Goal: Task Accomplishment & Management: Complete application form

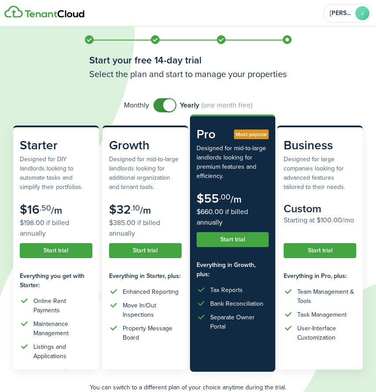
click at [246, 242] on button "Start trial" at bounding box center [233, 239] width 73 height 15
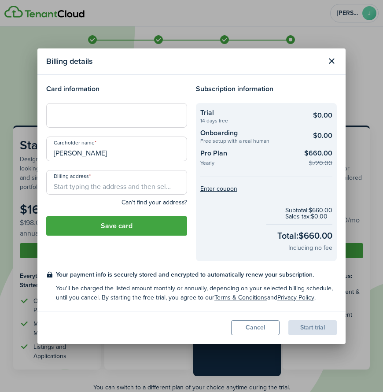
click at [75, 110] on div at bounding box center [116, 115] width 141 height 25
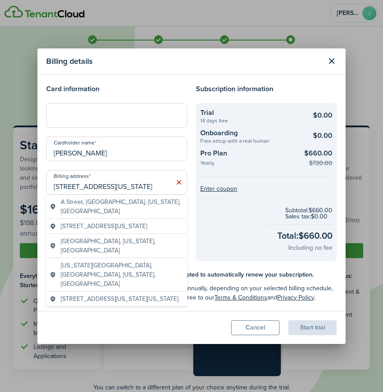
click at [54, 327] on modal-footer "Cancel Start trial" at bounding box center [191, 327] width 308 height 33
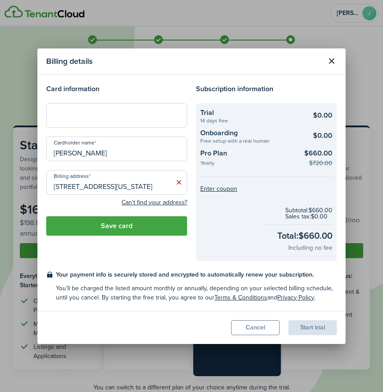
click at [139, 226] on button "Save card" at bounding box center [116, 225] width 141 height 19
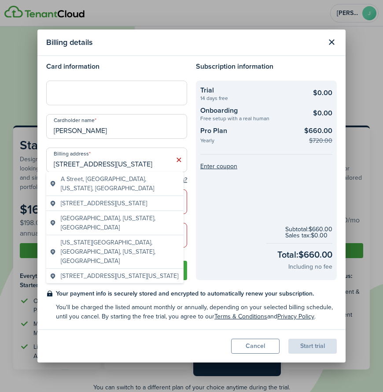
drag, startPoint x: 156, startPoint y: 162, endPoint x: 106, endPoint y: 163, distance: 50.2
click at [106, 163] on input "[STREET_ADDRESS][US_STATE]" at bounding box center [116, 159] width 141 height 25
type input "[STREET_ADDRESS]"
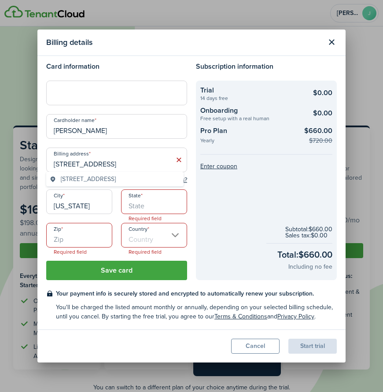
type input "[US_STATE]"
type input "NY"
type input "10021"
click at [167, 234] on input "Country" at bounding box center [154, 235] width 66 height 25
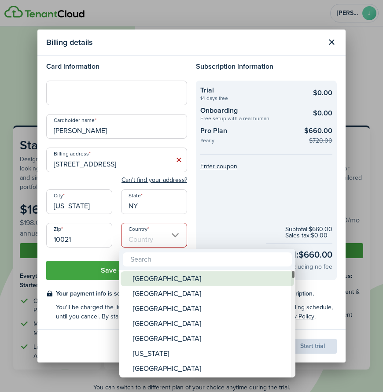
click at [163, 276] on div "[GEOGRAPHIC_DATA]" at bounding box center [211, 278] width 156 height 15
type input "[GEOGRAPHIC_DATA]"
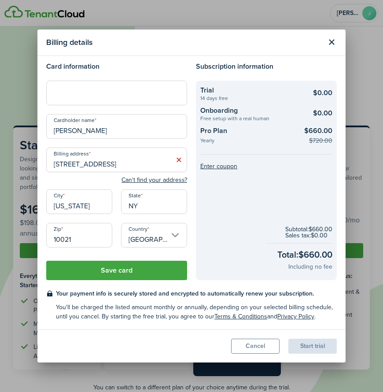
click at [172, 271] on button "Save card" at bounding box center [116, 269] width 141 height 19
click at [145, 270] on button "Save card" at bounding box center [116, 269] width 141 height 19
click at [110, 269] on button "Save card" at bounding box center [116, 269] width 141 height 19
click at [300, 348] on div "Start trial" at bounding box center [312, 345] width 48 height 15
click at [320, 345] on div "Start trial" at bounding box center [312, 345] width 48 height 15
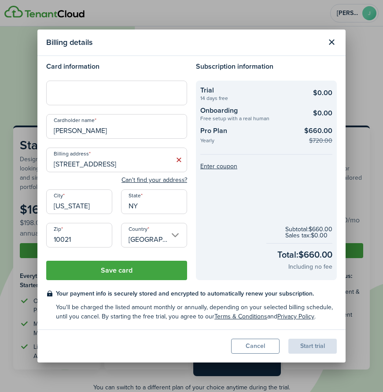
click at [102, 270] on button "Save card" at bounding box center [116, 269] width 141 height 19
click at [134, 269] on button "Save card" at bounding box center [116, 269] width 141 height 19
click at [176, 157] on icon at bounding box center [178, 159] width 9 height 9
click at [90, 161] on input "Billing address" at bounding box center [116, 159] width 141 height 25
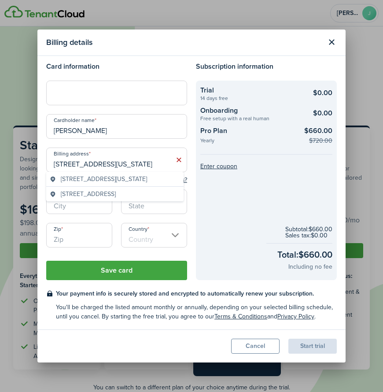
click at [78, 179] on span "[STREET_ADDRESS][US_STATE]" at bounding box center [104, 178] width 86 height 9
type input "[STREET_ADDRESS][US_STATE]"
type input "[US_STATE]"
type input "NY"
type input "10021"
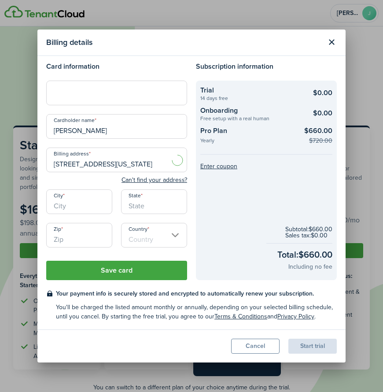
type input "[GEOGRAPHIC_DATA]"
click at [116, 269] on button "Save card" at bounding box center [116, 269] width 141 height 19
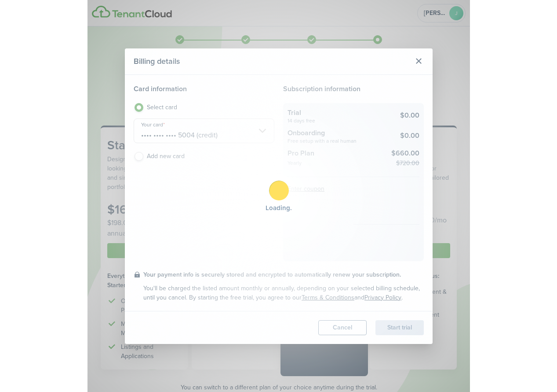
scroll to position [0, 0]
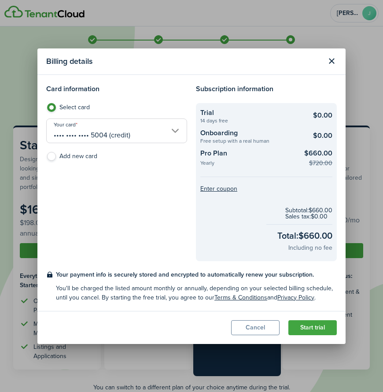
click at [311, 327] on button "Start trial" at bounding box center [312, 327] width 48 height 15
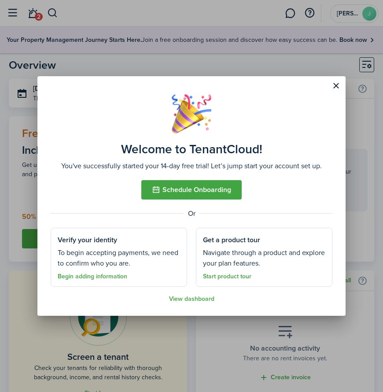
click at [249, 275] on link "Start product tour" at bounding box center [227, 276] width 48 height 7
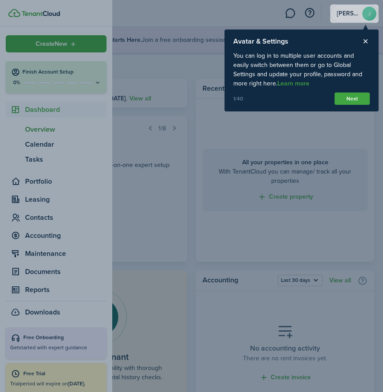
click at [179, 16] on div at bounding box center [191, 196] width 383 height 392
click at [358, 100] on button "Next" at bounding box center [351, 98] width 35 height 12
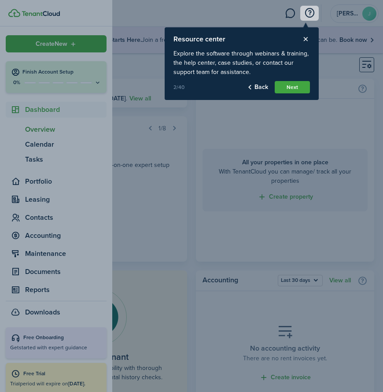
click at [292, 89] on button "Next" at bounding box center [292, 87] width 35 height 12
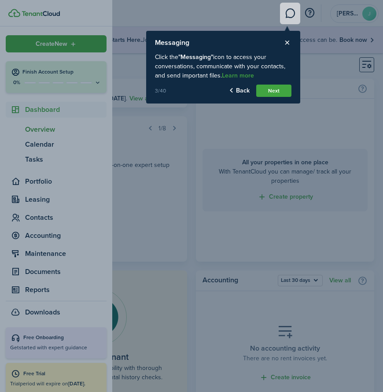
click at [279, 92] on button "Next" at bounding box center [273, 90] width 35 height 12
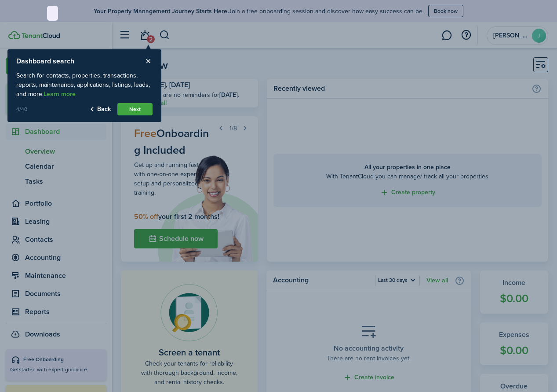
click at [149, 106] on button "Next" at bounding box center [134, 109] width 35 height 12
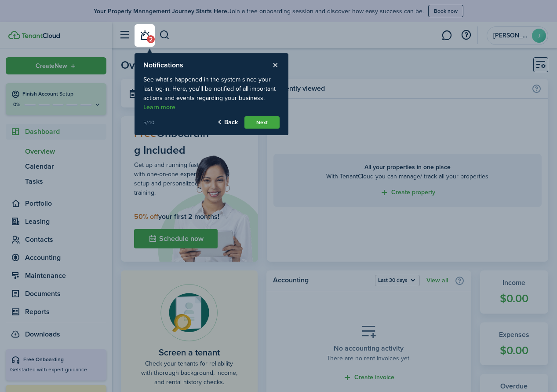
click at [277, 120] on button "Next" at bounding box center [262, 122] width 35 height 12
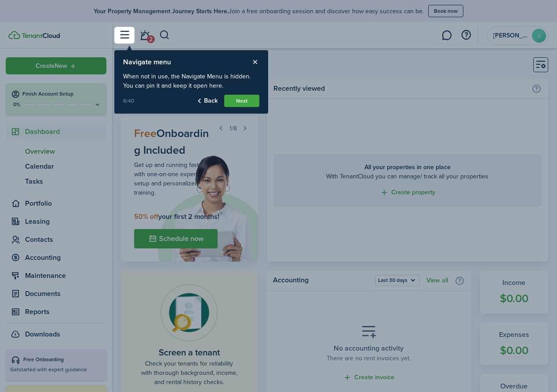
click at [247, 99] on button "Next" at bounding box center [241, 101] width 35 height 12
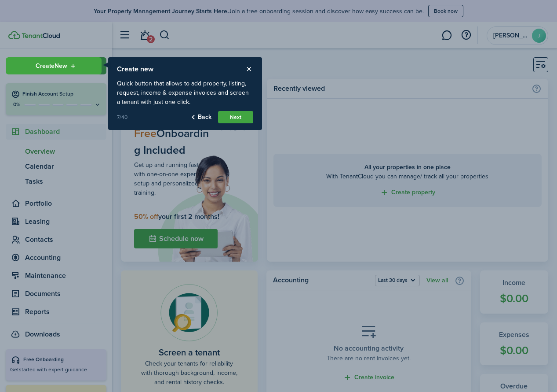
click at [243, 115] on button "Next" at bounding box center [235, 117] width 35 height 12
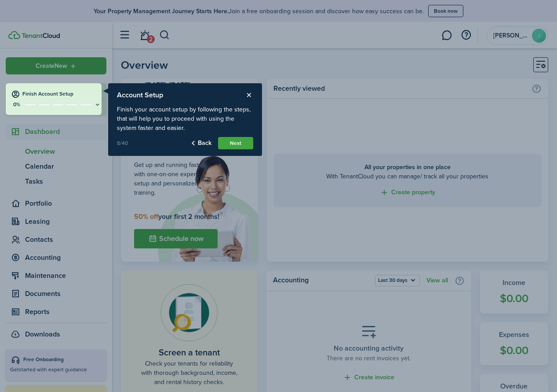
click at [235, 145] on button "Next" at bounding box center [235, 143] width 35 height 12
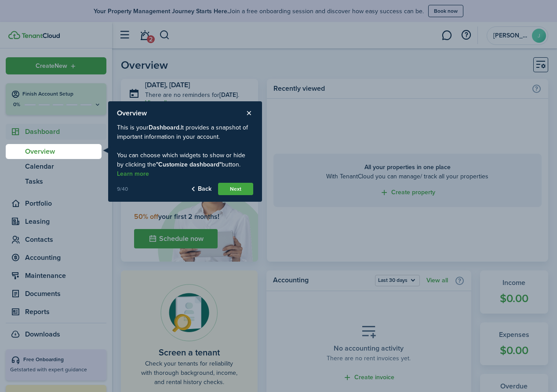
click at [241, 190] on button "Next" at bounding box center [235, 189] width 35 height 12
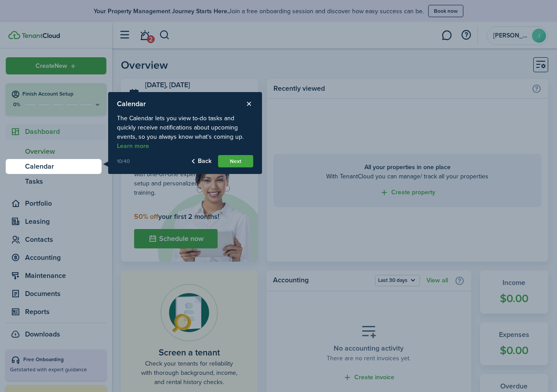
click at [243, 159] on button "Next" at bounding box center [235, 161] width 35 height 12
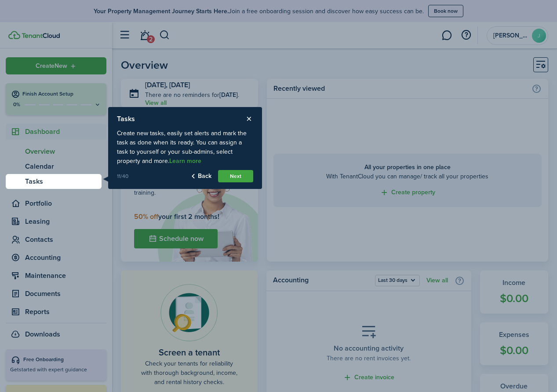
click at [243, 178] on button "Next" at bounding box center [235, 176] width 35 height 12
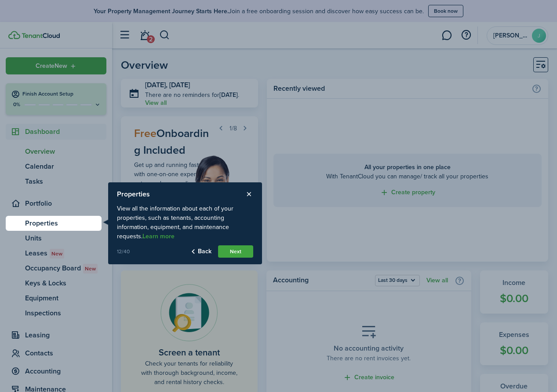
click at [240, 251] on button "Next" at bounding box center [235, 251] width 35 height 12
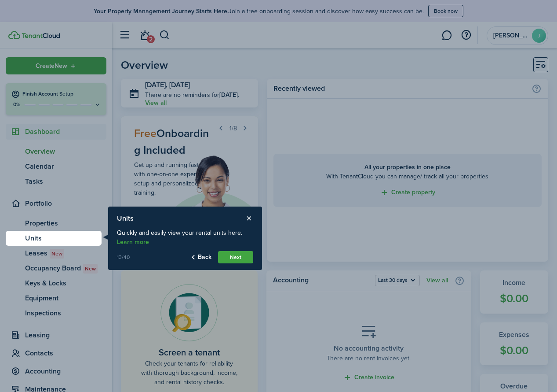
click at [241, 259] on button "Next" at bounding box center [235, 257] width 35 height 12
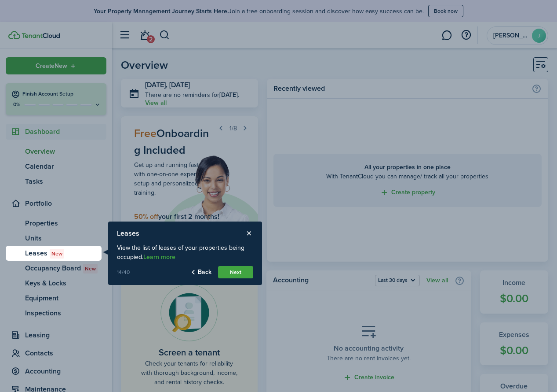
click at [242, 271] on button "Next" at bounding box center [235, 272] width 35 height 12
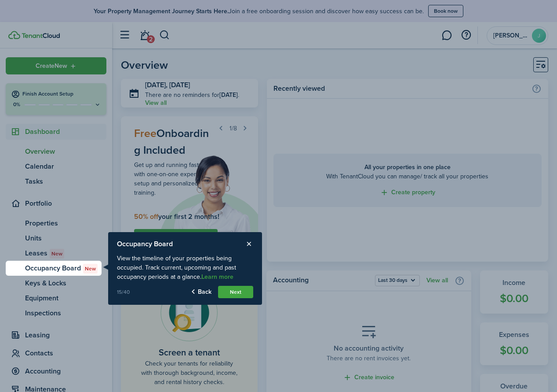
click at [243, 292] on button "Next" at bounding box center [235, 292] width 35 height 12
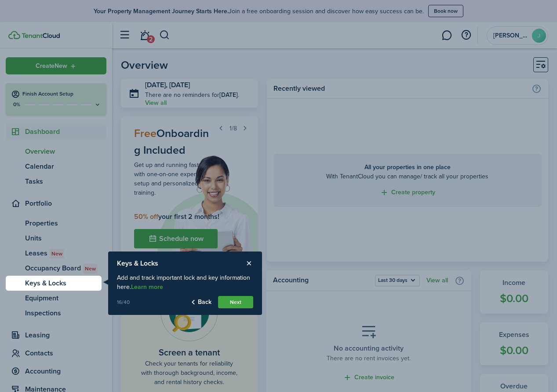
click at [242, 303] on button "Next" at bounding box center [235, 302] width 35 height 12
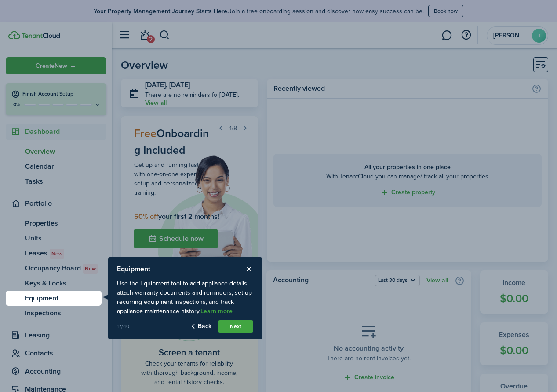
click at [239, 327] on button "Next" at bounding box center [235, 326] width 35 height 12
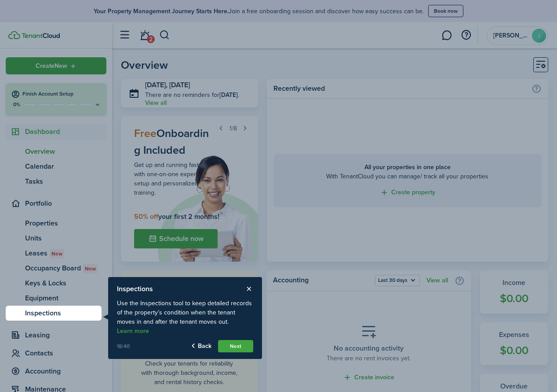
click at [241, 340] on button "Next" at bounding box center [235, 346] width 35 height 12
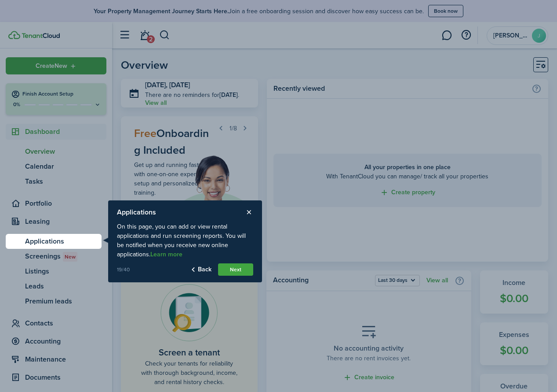
click at [240, 271] on button "Next" at bounding box center [235, 269] width 35 height 12
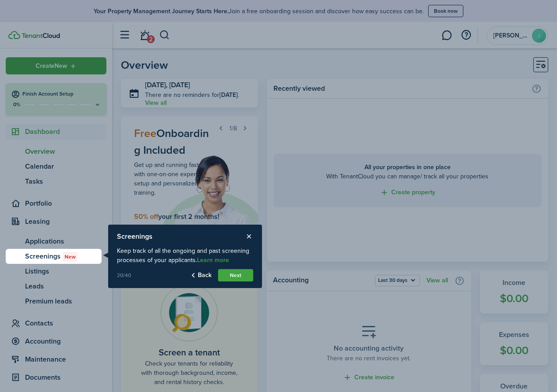
click at [240, 271] on button "Next" at bounding box center [235, 275] width 35 height 12
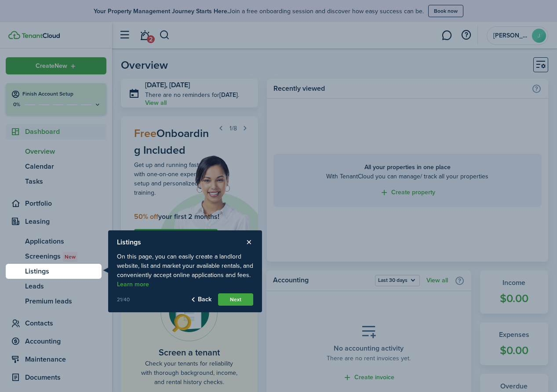
click at [238, 296] on button "Next" at bounding box center [235, 299] width 35 height 12
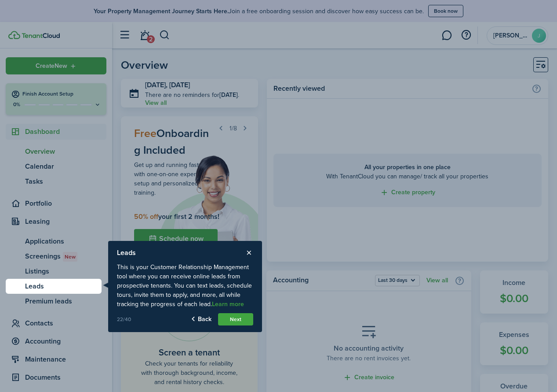
click at [234, 317] on button "Next" at bounding box center [235, 319] width 35 height 12
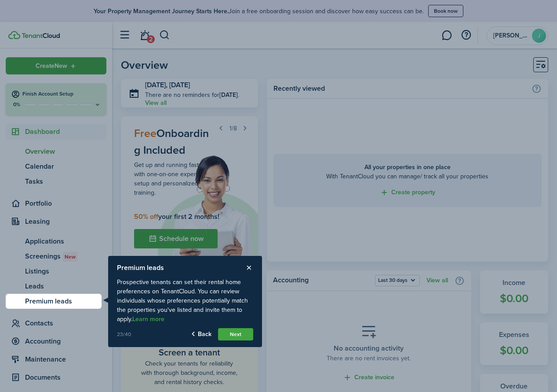
click at [233, 330] on button "Next" at bounding box center [235, 334] width 35 height 12
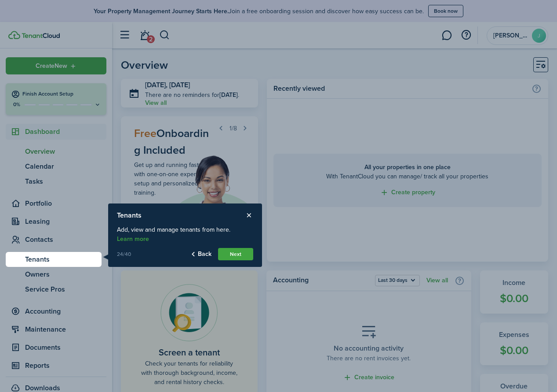
click at [234, 253] on button "Next" at bounding box center [235, 254] width 35 height 12
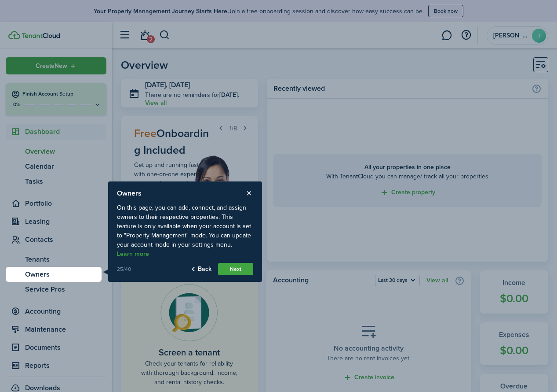
click at [237, 268] on button "Next" at bounding box center [235, 269] width 35 height 12
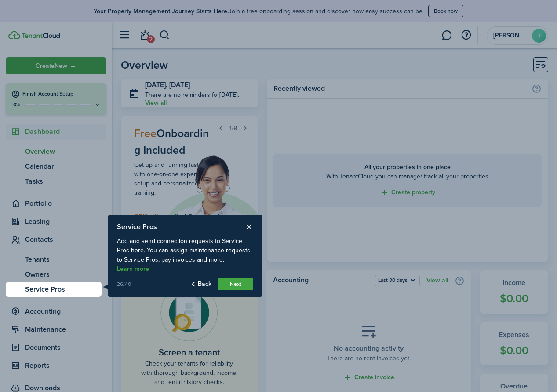
click at [237, 284] on button "Next" at bounding box center [235, 284] width 35 height 12
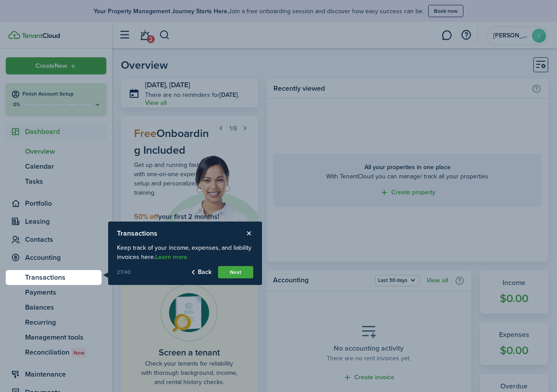
click at [240, 270] on button "Next" at bounding box center [235, 272] width 35 height 12
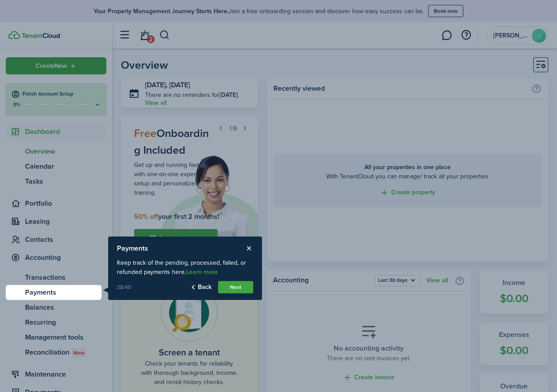
click at [63, 278] on div at bounding box center [278, 196] width 557 height 392
click at [193, 287] on button "Back" at bounding box center [200, 287] width 21 height 12
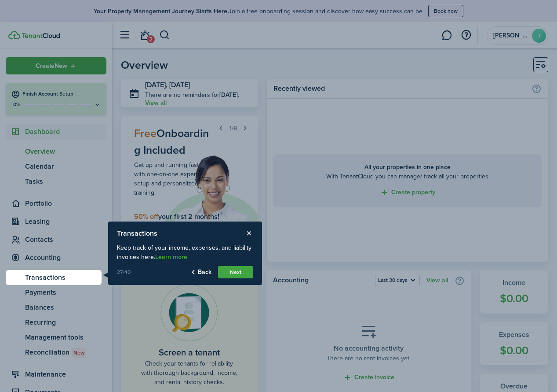
click at [168, 255] on link "Learn more" at bounding box center [171, 256] width 32 height 7
click at [184, 257] on link "Learn more" at bounding box center [171, 256] width 32 height 7
click at [232, 271] on button "Next" at bounding box center [235, 272] width 35 height 12
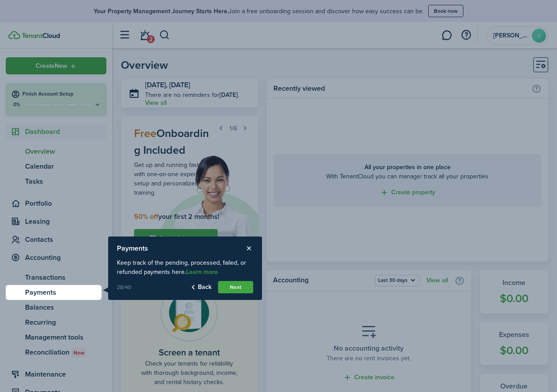
click at [236, 286] on button "Next" at bounding box center [235, 287] width 35 height 12
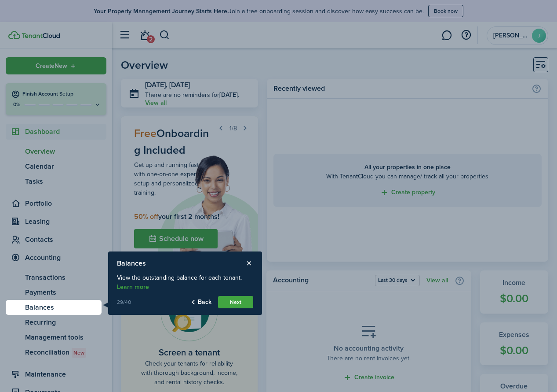
click at [235, 301] on button "Next" at bounding box center [235, 302] width 35 height 12
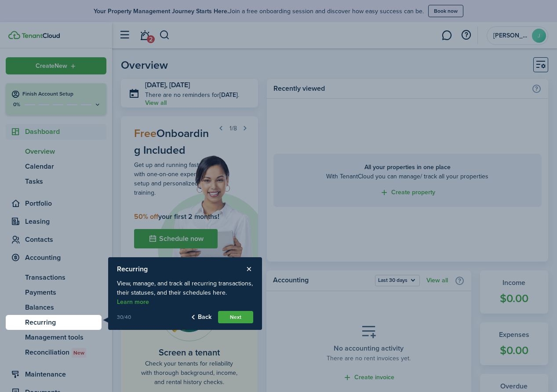
click at [235, 315] on button "Next" at bounding box center [235, 317] width 35 height 12
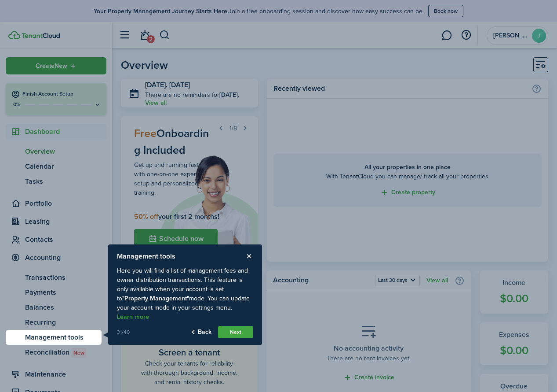
click at [244, 330] on button "Next" at bounding box center [235, 332] width 35 height 12
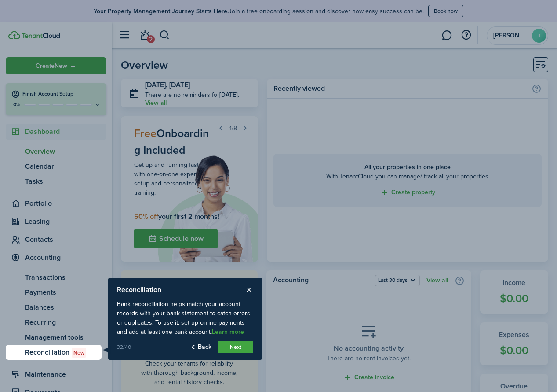
click at [228, 332] on link "Learn more" at bounding box center [228, 331] width 32 height 7
click at [238, 344] on button "Next" at bounding box center [235, 347] width 35 height 12
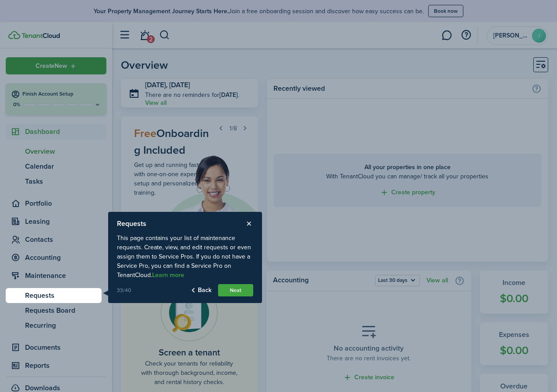
click at [239, 287] on button "Next" at bounding box center [235, 290] width 35 height 12
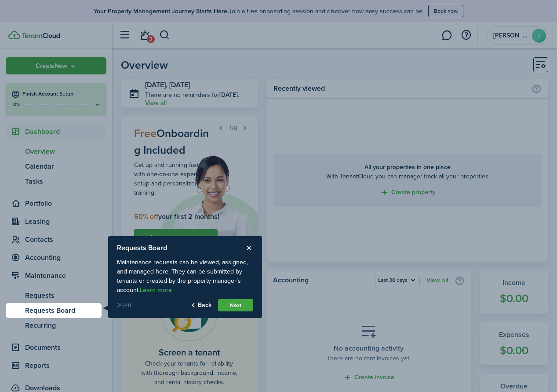
click at [236, 301] on button "Next" at bounding box center [235, 305] width 35 height 12
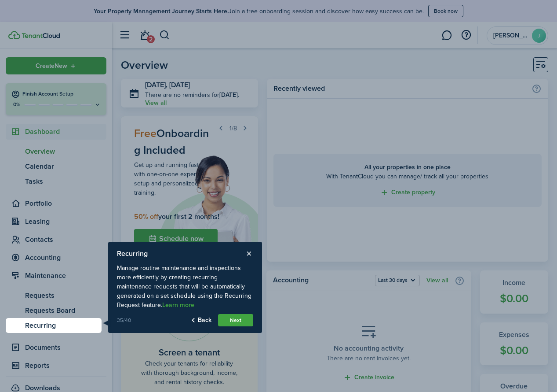
click at [237, 319] on button "Next" at bounding box center [235, 320] width 35 height 12
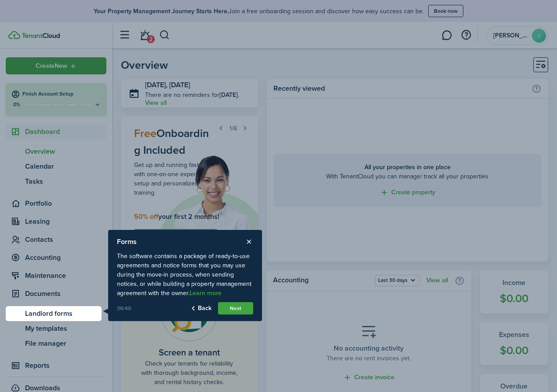
click at [243, 309] on button "Next" at bounding box center [235, 308] width 35 height 12
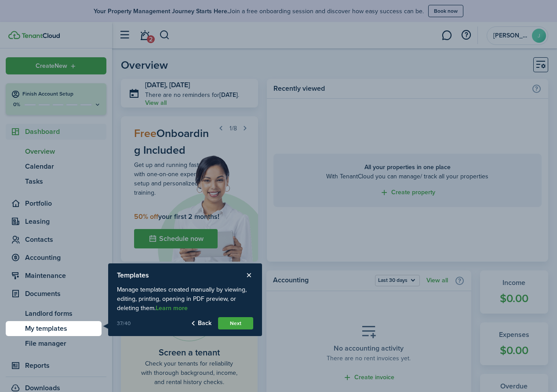
click at [241, 324] on button "Next" at bounding box center [235, 323] width 35 height 12
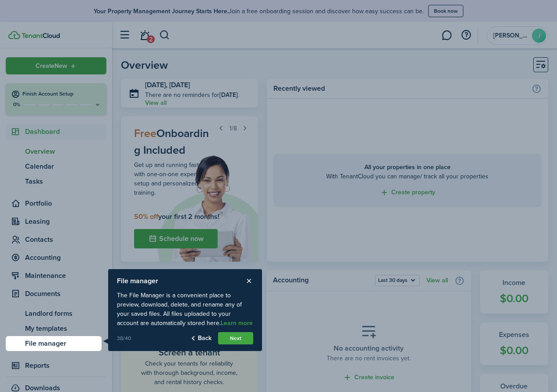
click at [238, 337] on button "Next" at bounding box center [235, 338] width 35 height 12
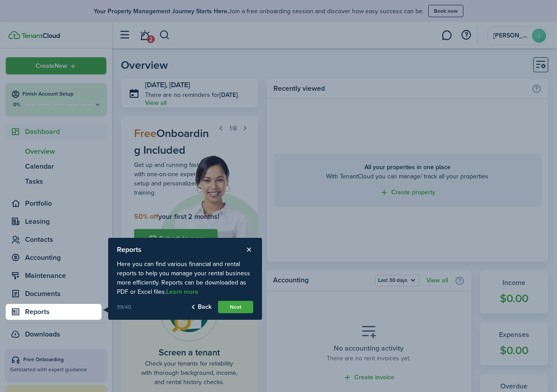
click at [243, 309] on button "Next" at bounding box center [235, 306] width 35 height 12
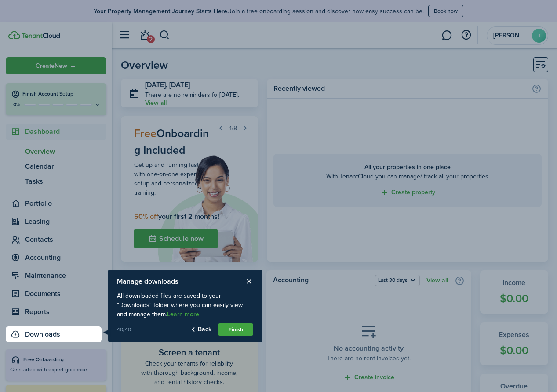
click at [243, 326] on button "Finish" at bounding box center [235, 329] width 35 height 12
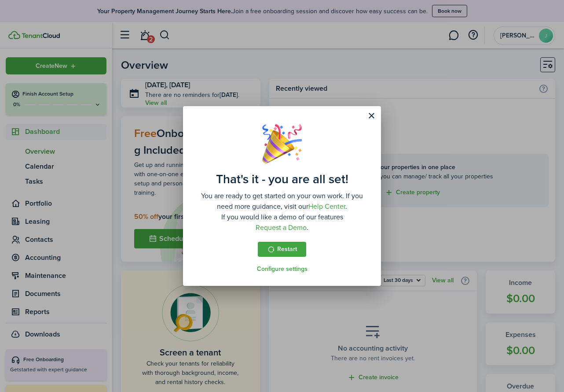
click at [373, 114] on button "Close modal" at bounding box center [371, 115] width 15 height 15
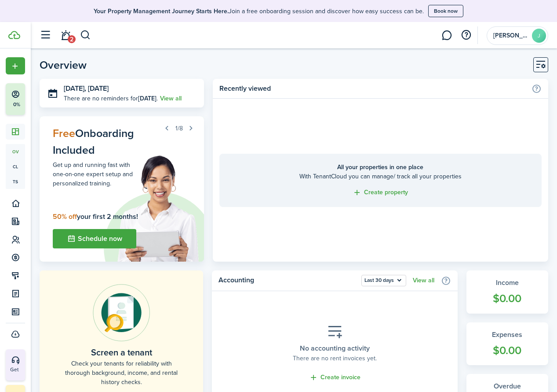
click at [191, 125] on button "button" at bounding box center [191, 128] width 12 height 12
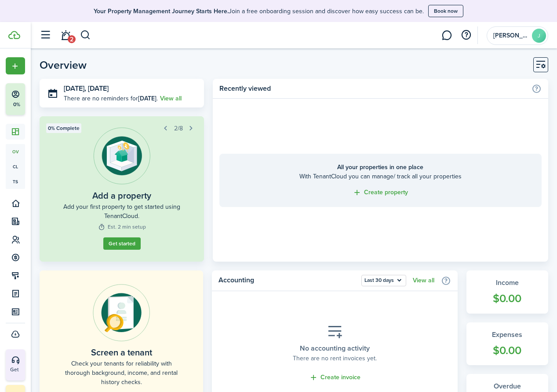
click at [191, 125] on button "button" at bounding box center [191, 128] width 12 height 12
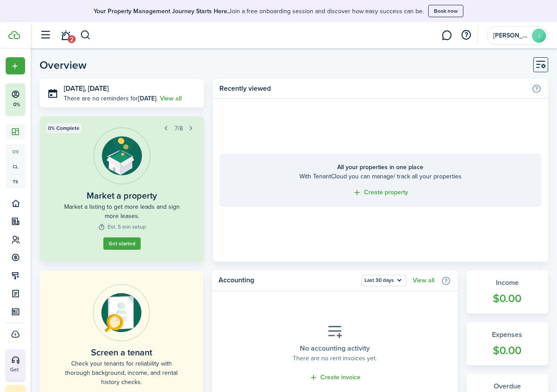
click at [191, 125] on button "button" at bounding box center [191, 128] width 12 height 12
click at [166, 125] on button "button" at bounding box center [166, 128] width 12 height 12
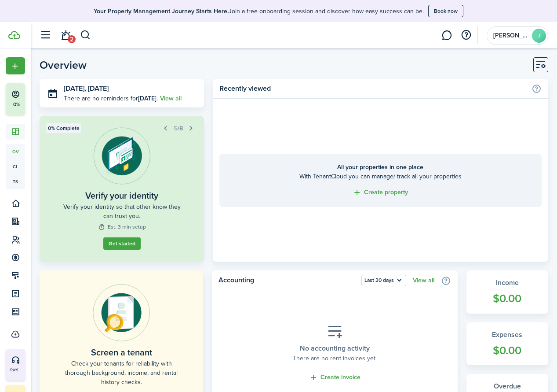
click at [166, 125] on button "button" at bounding box center [166, 128] width 12 height 12
click at [135, 241] on link "Get started" at bounding box center [121, 243] width 37 height 12
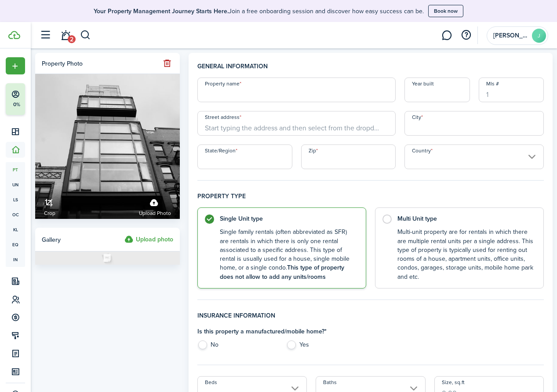
click at [167, 62] on button "button" at bounding box center [167, 63] width 12 height 12
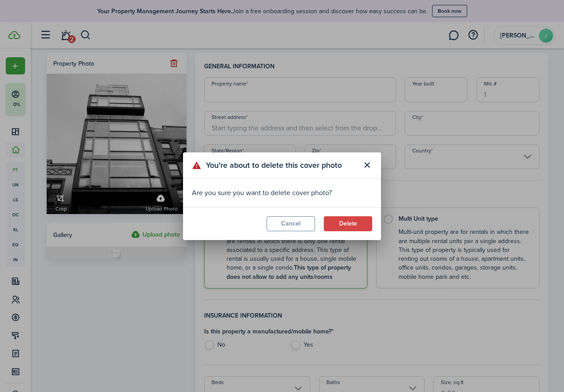
click at [349, 223] on button "Delete" at bounding box center [348, 223] width 48 height 15
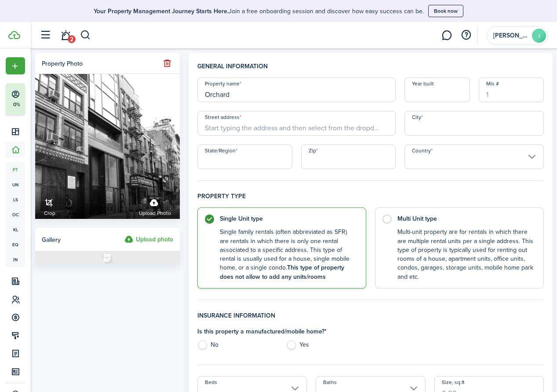
type input "Orchard"
click at [376, 95] on input "Year built" at bounding box center [437, 89] width 65 height 25
type input "2008"
click at [376, 82] on input "Mls #" at bounding box center [511, 89] width 65 height 25
click at [376, 88] on input "Mls #" at bounding box center [511, 89] width 65 height 25
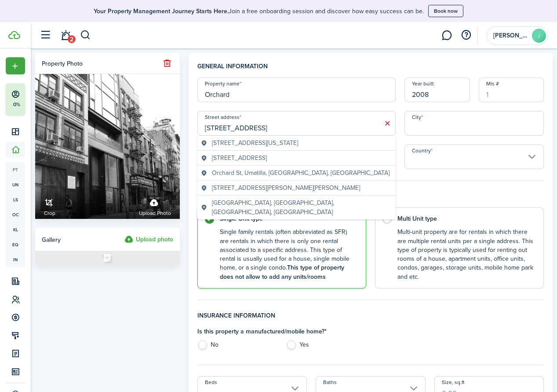
click at [257, 144] on span "[STREET_ADDRESS][US_STATE]" at bounding box center [255, 142] width 86 height 9
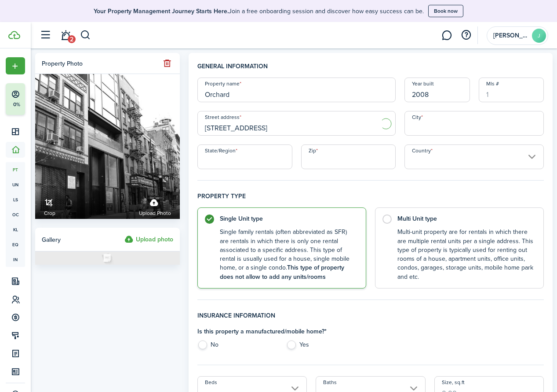
type input "[STREET_ADDRESS]"
type input "[US_STATE]"
type input "NY"
type input "10002"
type input "[GEOGRAPHIC_DATA]"
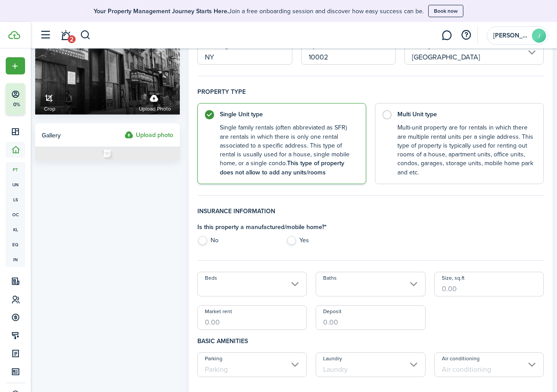
scroll to position [184, 0]
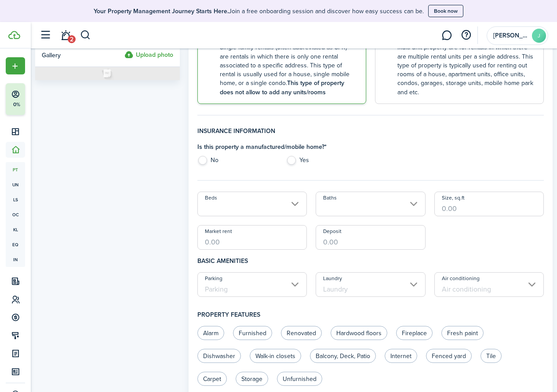
click at [204, 157] on label "No" at bounding box center [238, 162] width 80 height 13
radio input "true"
click at [296, 200] on input "Beds" at bounding box center [253, 203] width 110 height 25
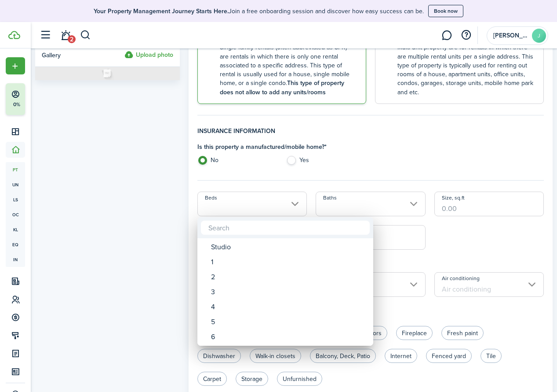
click at [376, 149] on div at bounding box center [279, 196] width 698 height 532
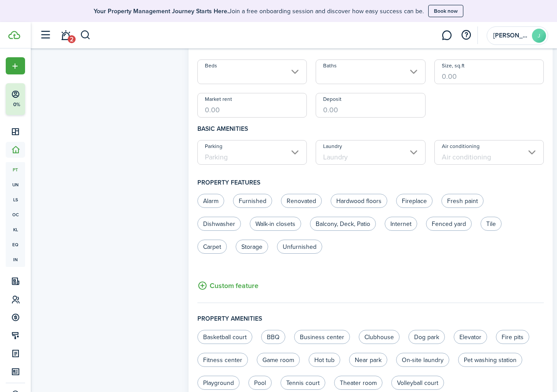
scroll to position [231, 0]
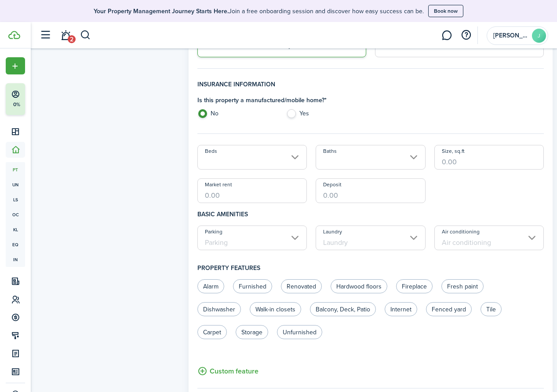
click at [296, 236] on input "Parking" at bounding box center [253, 237] width 110 height 25
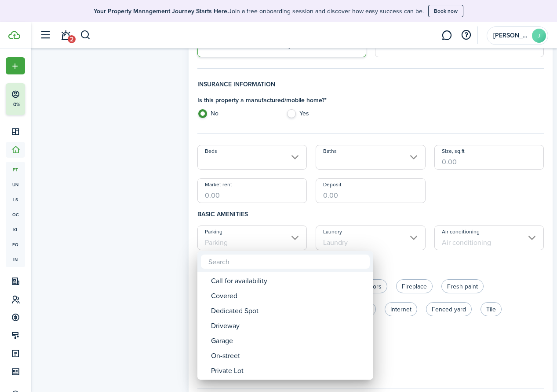
click at [271, 260] on input "text" at bounding box center [285, 261] width 169 height 14
click at [376, 215] on div at bounding box center [279, 196] width 698 height 532
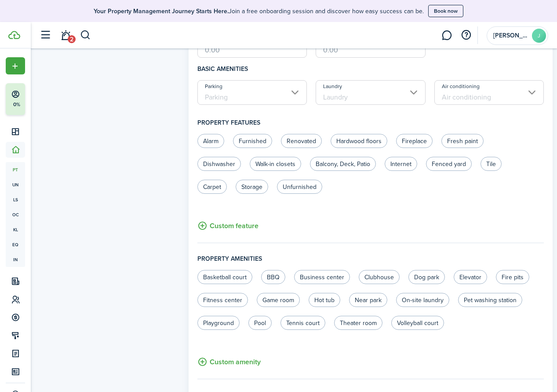
scroll to position [399, 0]
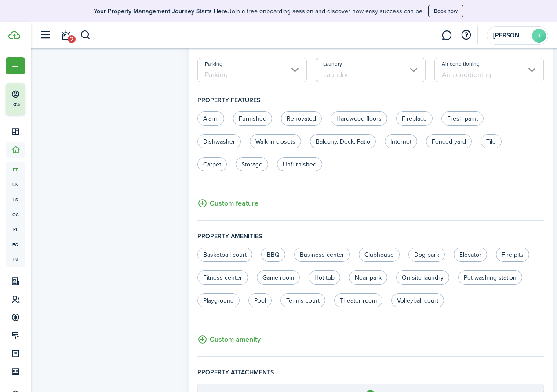
click at [253, 202] on button "Custom feature" at bounding box center [228, 203] width 61 height 11
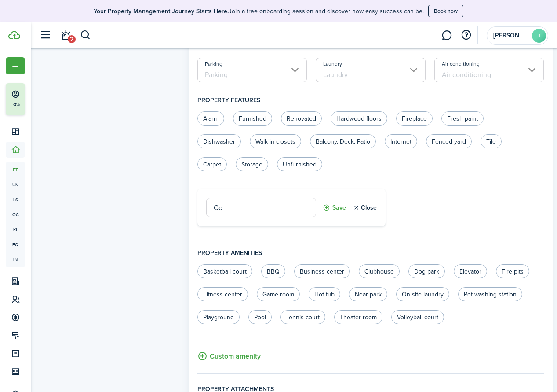
type input "C"
type input "Retail Unit"
click at [330, 205] on button "Save" at bounding box center [334, 207] width 23 height 19
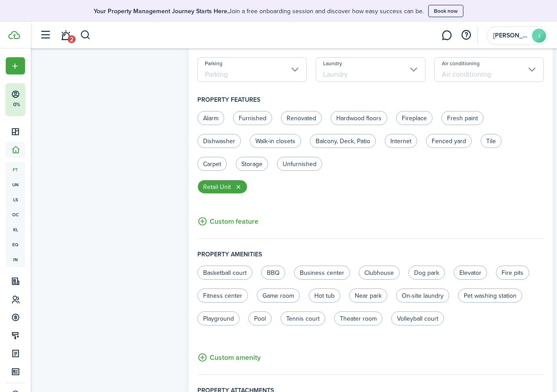
scroll to position [520, 0]
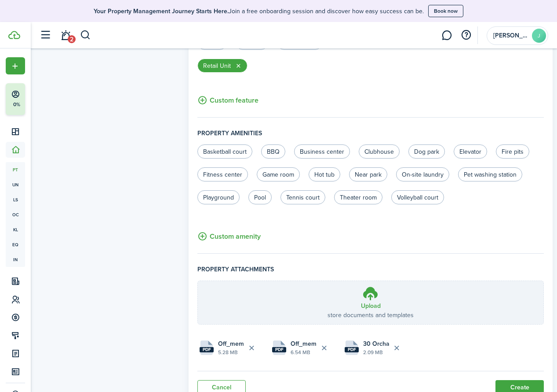
click at [376, 384] on button "Create" at bounding box center [520, 387] width 48 height 15
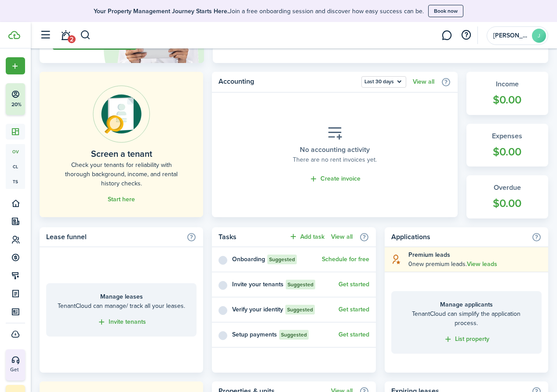
scroll to position [183, 0]
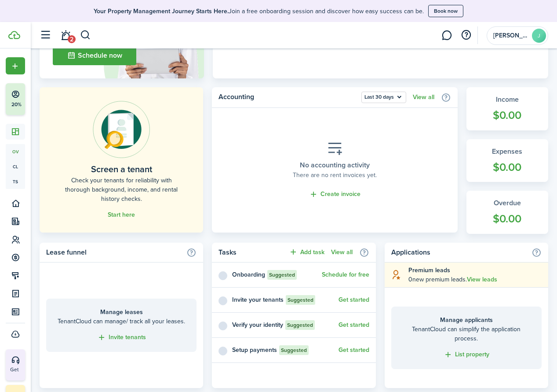
click at [147, 277] on home-placeholder "Manage leases TenantCloud can manage/ track all your leases. Invite tenants" at bounding box center [121, 325] width 150 height 108
click at [192, 251] on info-icon at bounding box center [192, 252] width 10 height 10
click at [191, 249] on info-icon at bounding box center [192, 252] width 10 height 10
click at [65, 252] on home-widget-title "Lease funnel" at bounding box center [114, 252] width 136 height 11
click at [193, 249] on info-icon at bounding box center [192, 252] width 10 height 10
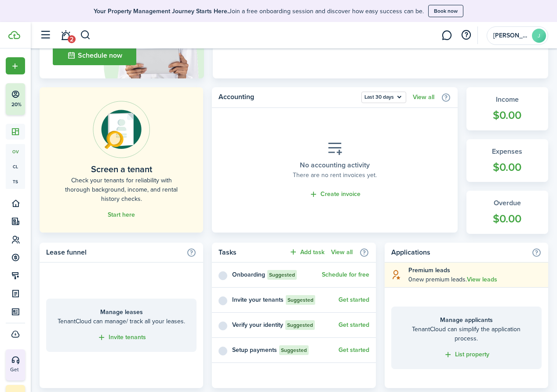
click at [69, 255] on home-widget-title "Lease funnel" at bounding box center [114, 252] width 136 height 11
click at [46, 36] on button "button" at bounding box center [45, 35] width 17 height 17
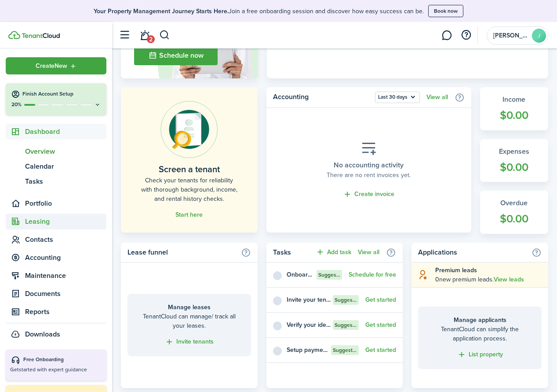
click at [37, 222] on span "Leasing" at bounding box center [65, 221] width 81 height 11
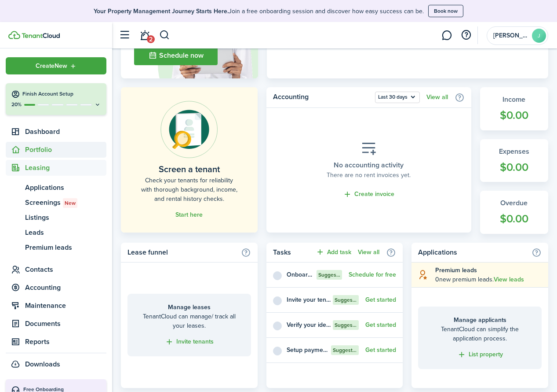
click at [40, 143] on span "Portfolio" at bounding box center [56, 150] width 101 height 16
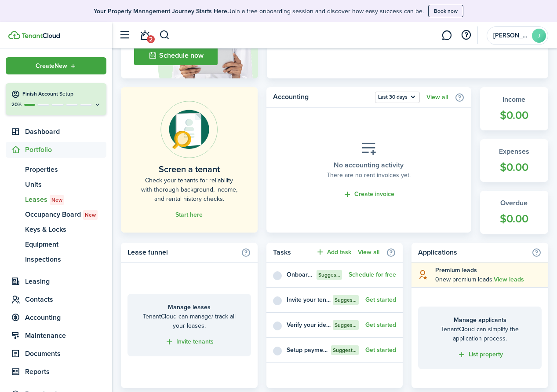
click at [38, 199] on span "Leases New" at bounding box center [65, 199] width 81 height 11
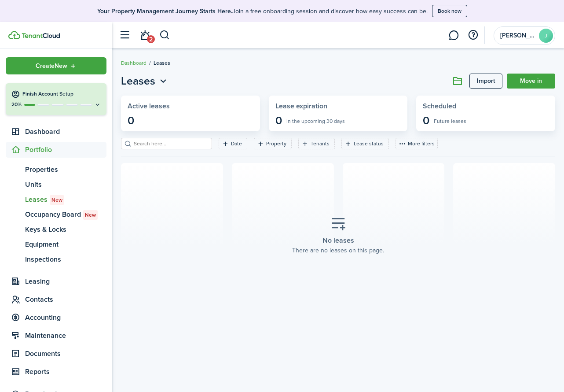
click at [376, 81] on link "Import" at bounding box center [485, 80] width 33 height 15
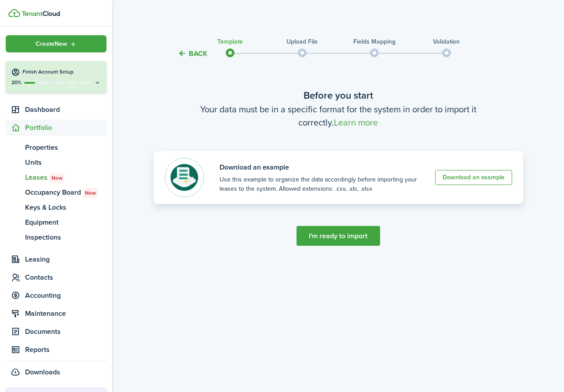
click at [376, 174] on link "Download an example" at bounding box center [473, 177] width 77 height 15
click at [41, 143] on span "Properties" at bounding box center [65, 147] width 81 height 11
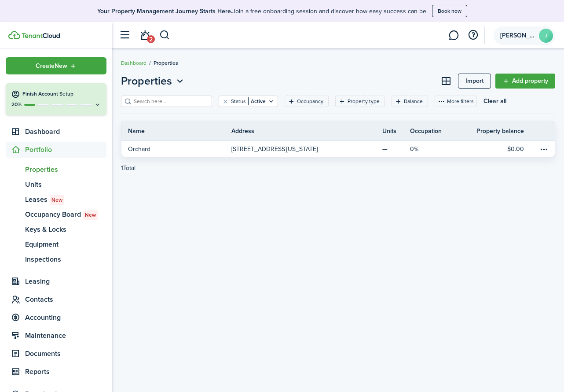
click at [376, 36] on span "[PERSON_NAME]" at bounding box center [517, 36] width 35 height 6
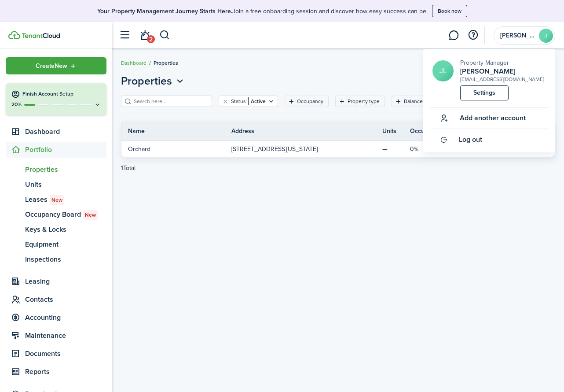
click at [376, 33] on link at bounding box center [453, 35] width 17 height 22
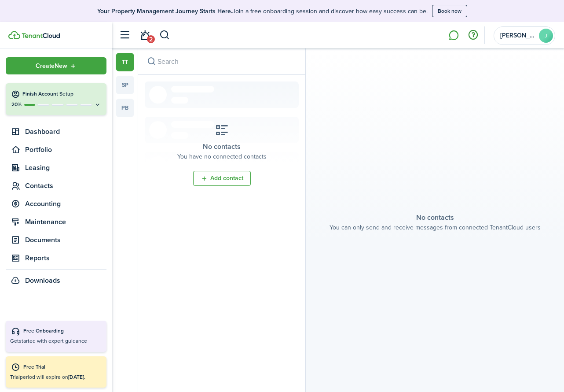
click at [376, 35] on button "button" at bounding box center [472, 35] width 15 height 15
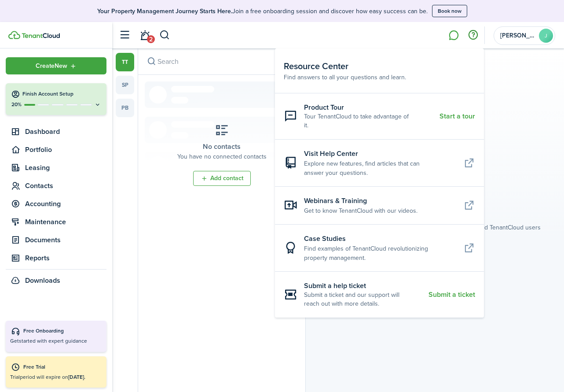
click at [376, 76] on section "No contacts You can only send and receive messages from connected TenantCloud u…" at bounding box center [435, 219] width 258 height 343
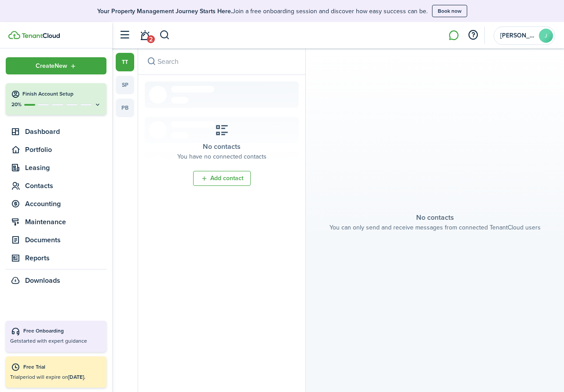
click at [124, 37] on button "button" at bounding box center [124, 35] width 17 height 17
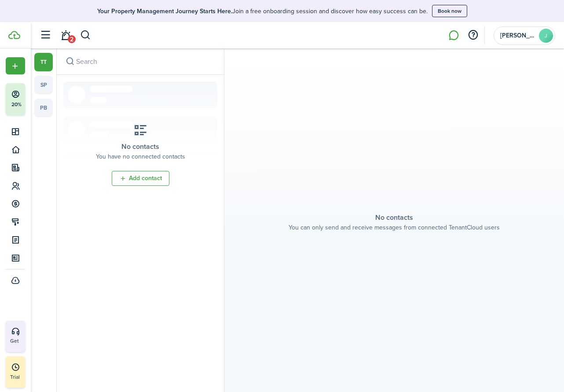
click at [42, 81] on link "sp" at bounding box center [43, 85] width 18 height 18
click at [39, 62] on link "tt" at bounding box center [43, 62] width 18 height 18
click at [43, 106] on link "pb" at bounding box center [43, 108] width 18 height 18
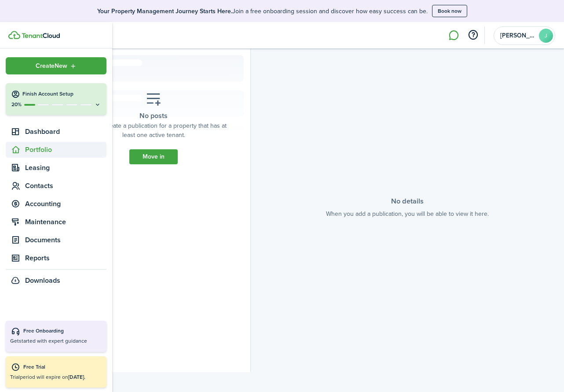
click at [38, 147] on span "Portfolio" at bounding box center [65, 149] width 81 height 11
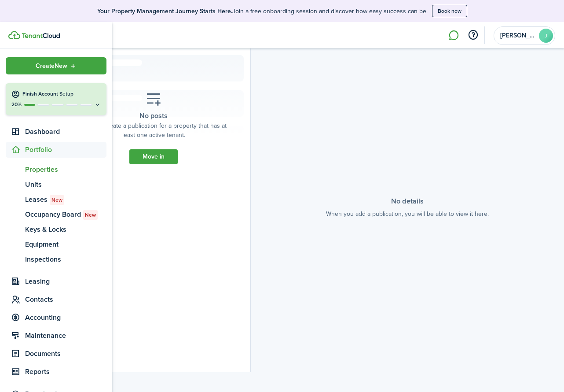
click at [43, 167] on span "Properties" at bounding box center [65, 169] width 81 height 11
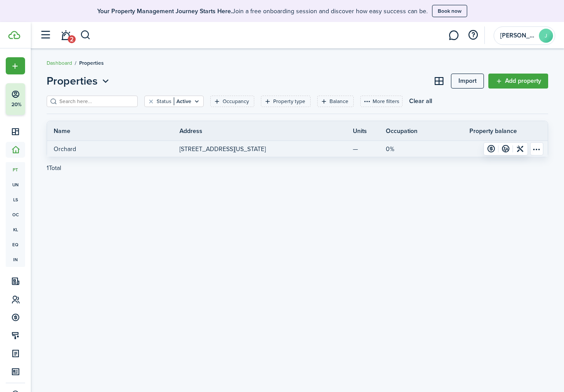
click at [253, 148] on p "[STREET_ADDRESS][US_STATE]" at bounding box center [222, 148] width 86 height 9
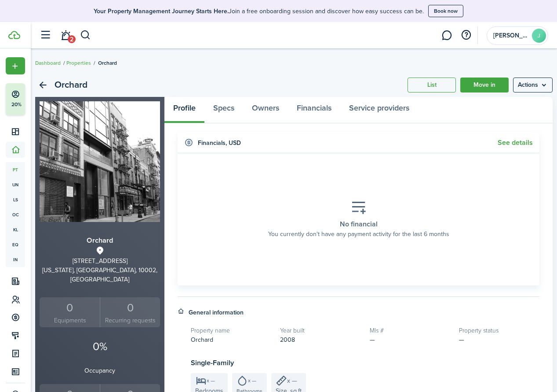
click at [376, 85] on menu-btn "Actions" at bounding box center [533, 84] width 40 height 15
click at [376, 84] on link "List" at bounding box center [432, 84] width 48 height 15
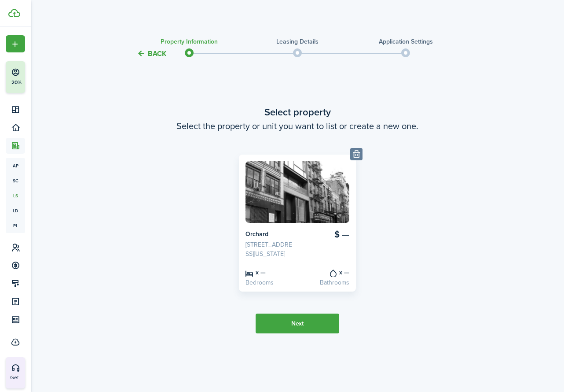
click at [143, 49] on button "Back" at bounding box center [151, 53] width 29 height 9
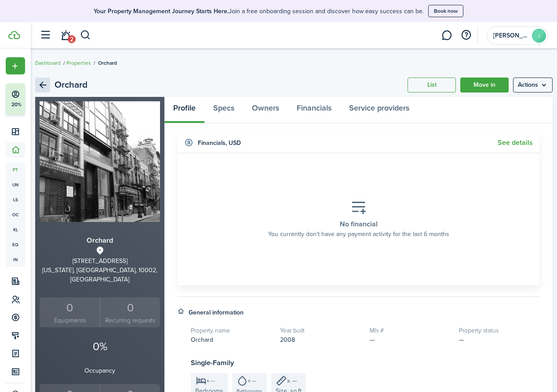
click at [44, 83] on link "Back" at bounding box center [42, 84] width 15 height 15
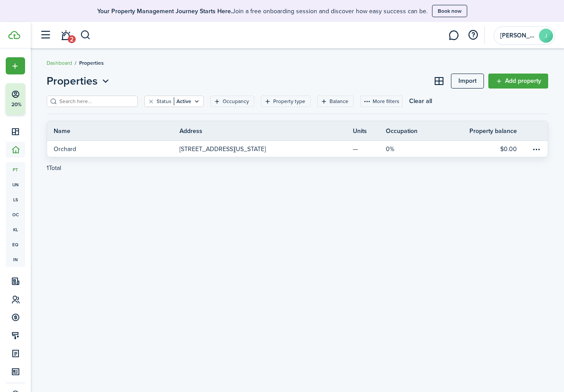
click at [376, 78] on link "Add property" at bounding box center [518, 80] width 60 height 15
click at [376, 80] on link "Add property" at bounding box center [518, 80] width 60 height 15
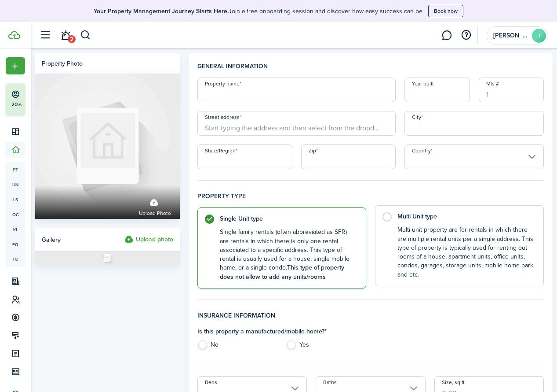
click at [376, 216] on label "Multi Unit type Multi-unit property are for rentals in which there are multiple…" at bounding box center [459, 245] width 169 height 81
radio input "false"
radio input "true"
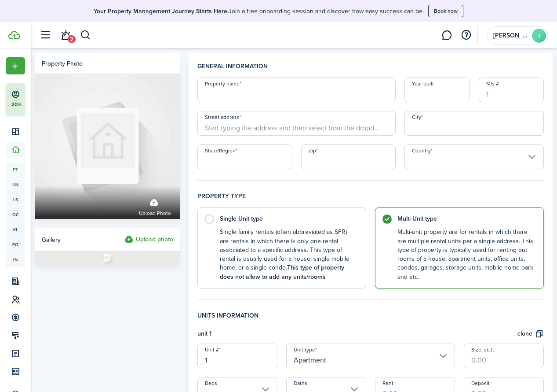
click at [376, 352] on input "Apartment" at bounding box center [370, 355] width 169 height 25
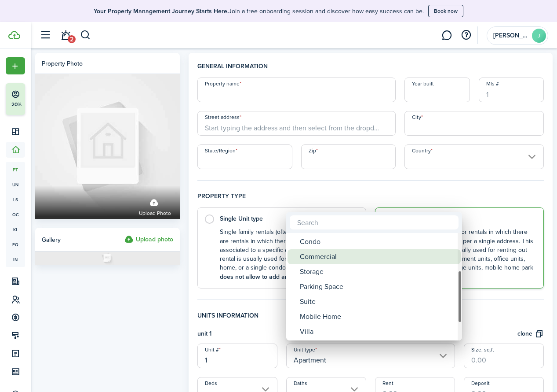
click at [333, 260] on div "Commercial" at bounding box center [378, 256] width 156 height 15
type input "Commercial"
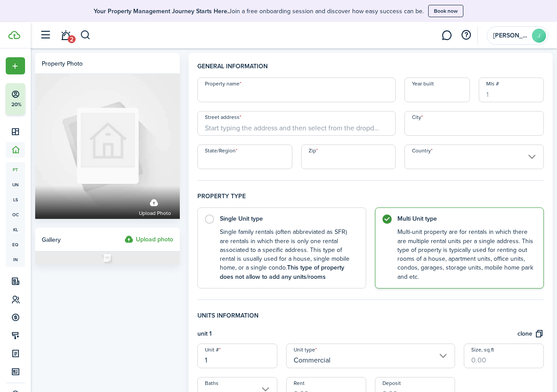
click at [376, 318] on h4 "Units information" at bounding box center [371, 320] width 347 height 18
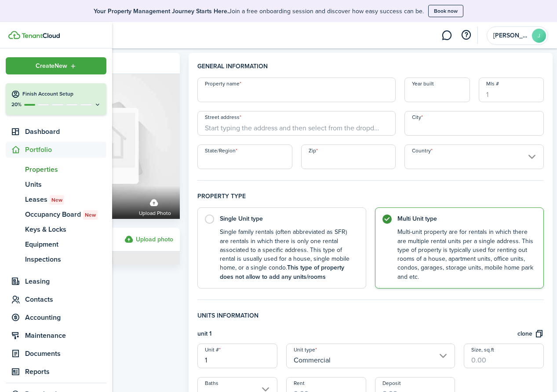
click at [33, 148] on span "Portfolio" at bounding box center [65, 149] width 81 height 11
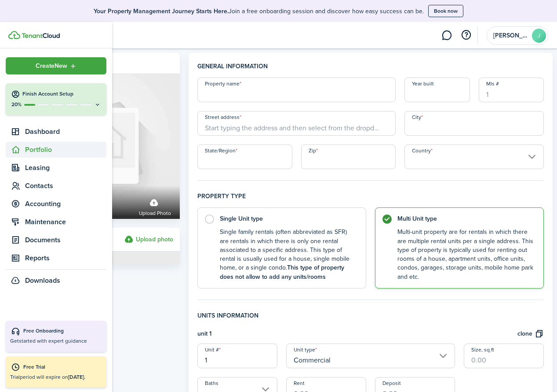
click at [33, 147] on span "Portfolio" at bounding box center [65, 149] width 81 height 11
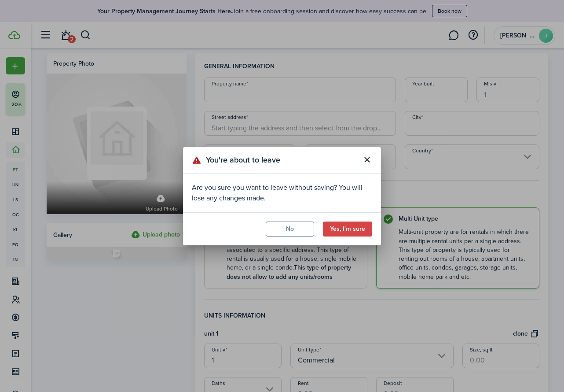
click at [341, 230] on button "Yes, I'm sure" at bounding box center [347, 228] width 49 height 15
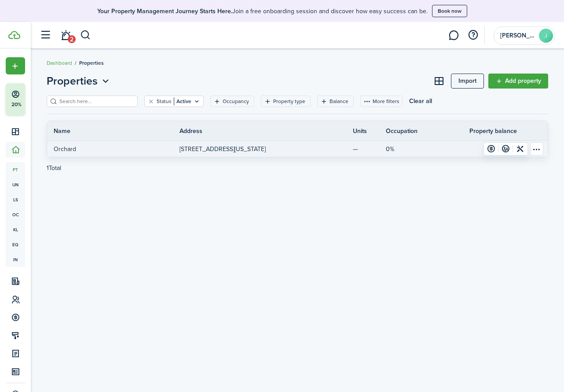
click at [212, 145] on p "[STREET_ADDRESS][US_STATE]" at bounding box center [222, 148] width 86 height 9
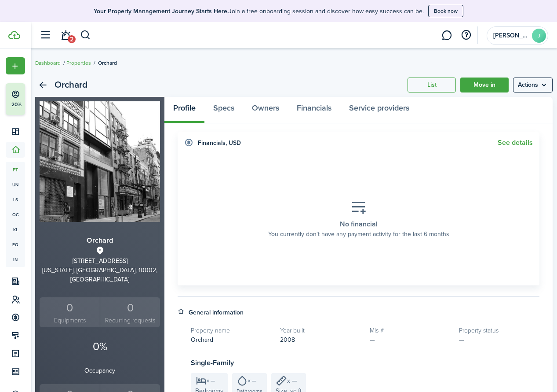
click at [376, 84] on menu-btn "Actions" at bounding box center [533, 84] width 40 height 15
click at [376, 87] on menu-btn "Actions" at bounding box center [533, 84] width 40 height 15
click at [376, 105] on link "Edit property" at bounding box center [514, 104] width 77 height 15
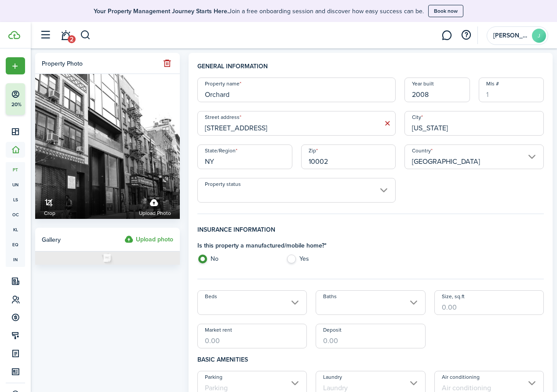
click at [376, 92] on input "Mls #" at bounding box center [511, 89] width 65 height 25
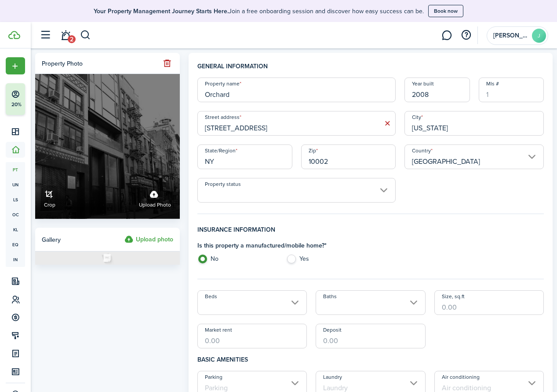
click at [154, 194] on label "Upload photo" at bounding box center [155, 197] width 32 height 23
click at [35, 177] on input "Crop Upload photo" at bounding box center [35, 177] width 0 height 0
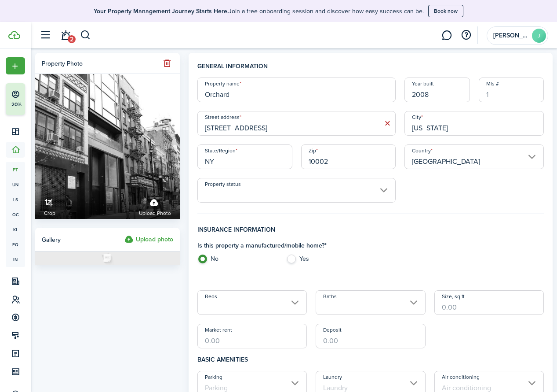
click at [168, 62] on button "button" at bounding box center [167, 63] width 12 height 12
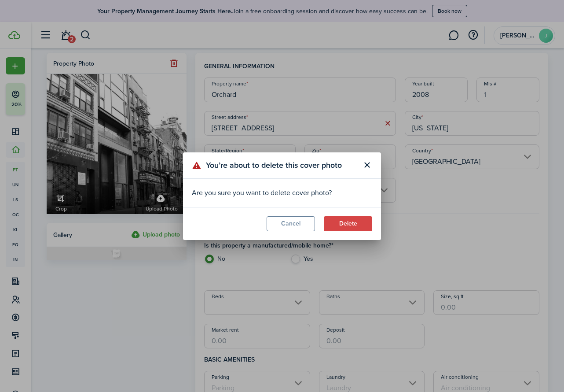
click at [367, 224] on button "Delete" at bounding box center [348, 223] width 48 height 15
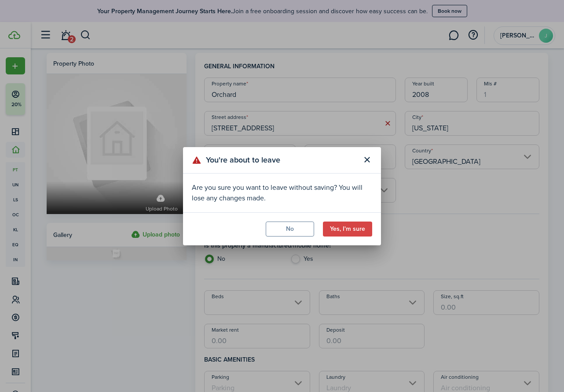
click at [344, 228] on button "Yes, I'm sure" at bounding box center [347, 228] width 49 height 15
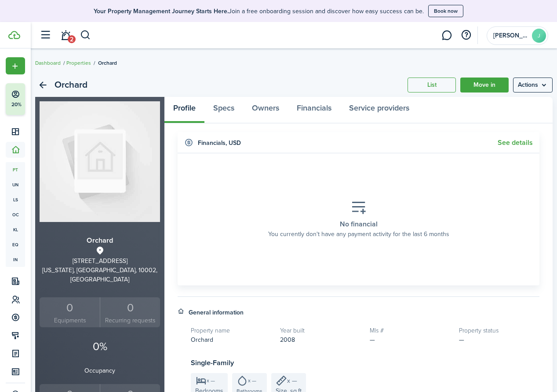
click at [376, 81] on menu-btn "Actions" at bounding box center [533, 84] width 40 height 15
click at [376, 135] on button "Delete property" at bounding box center [514, 135] width 77 height 15
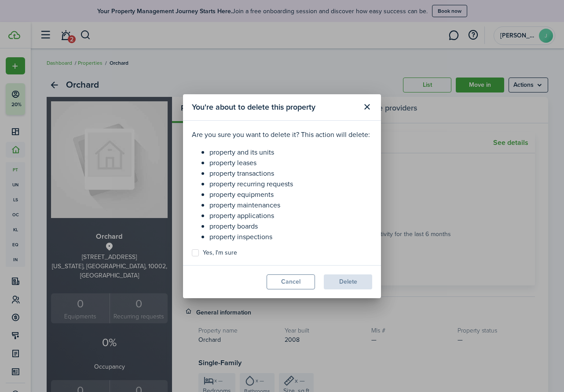
click at [223, 254] on label "Yes, I'm sure" at bounding box center [214, 252] width 45 height 7
click at [192, 253] on input "Yes, I'm sure" at bounding box center [191, 252] width 0 height 0
checkbox input "true"
click at [348, 281] on button "Delete" at bounding box center [348, 281] width 48 height 15
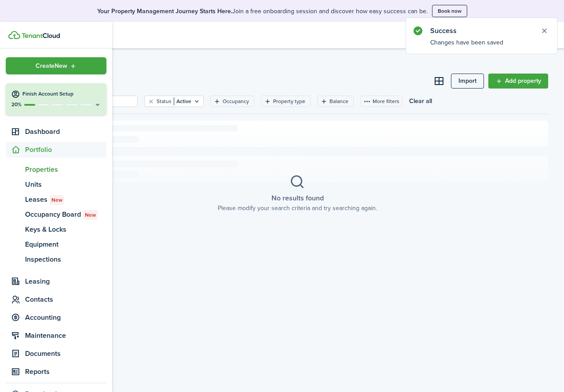
click at [40, 168] on span "Properties" at bounding box center [65, 169] width 81 height 11
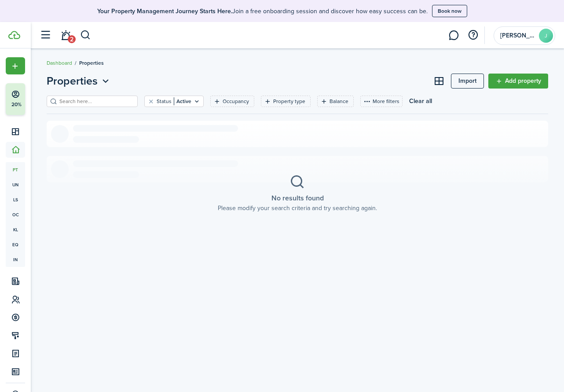
click at [376, 81] on link "Add property" at bounding box center [518, 80] width 60 height 15
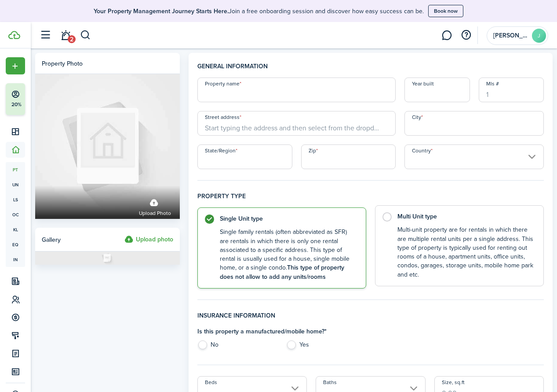
click at [376, 214] on control-radio-card-title "Multi Unit type" at bounding box center [466, 216] width 137 height 9
radio input "false"
radio input "true"
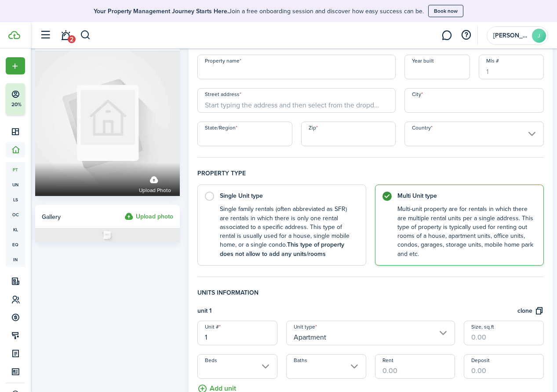
scroll to position [146, 0]
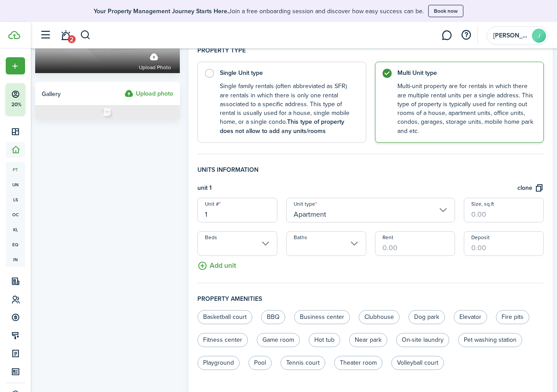
click at [376, 208] on input "Apartment" at bounding box center [370, 210] width 169 height 25
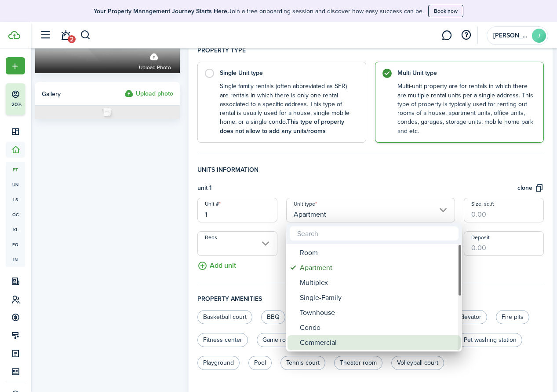
click at [365, 342] on div "Commercial" at bounding box center [378, 342] width 156 height 15
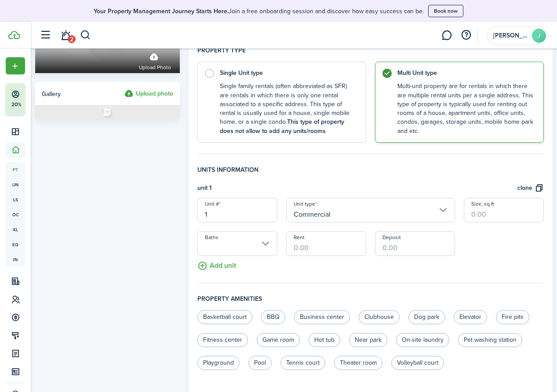
click at [376, 206] on input "Commercial" at bounding box center [370, 210] width 169 height 25
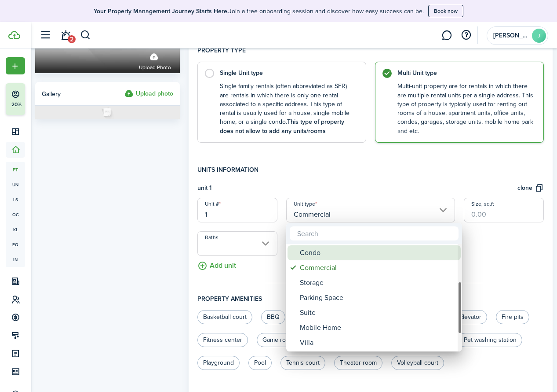
click at [346, 251] on div "Condo" at bounding box center [378, 252] width 156 height 15
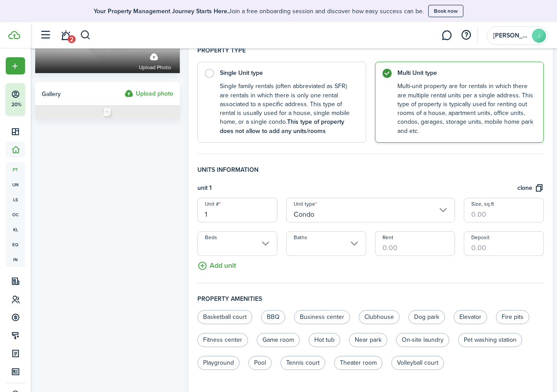
click at [376, 207] on input "Condo" at bounding box center [370, 210] width 169 height 25
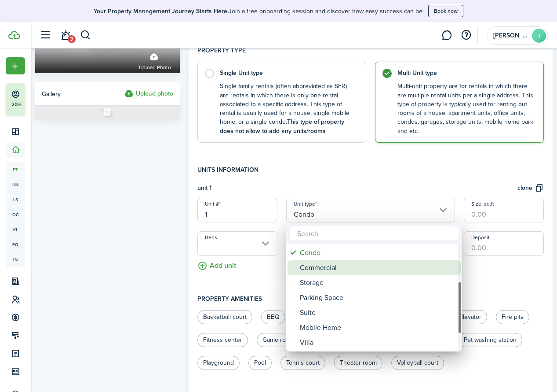
click at [344, 265] on div "Commercial" at bounding box center [378, 267] width 156 height 15
type input "Commercial"
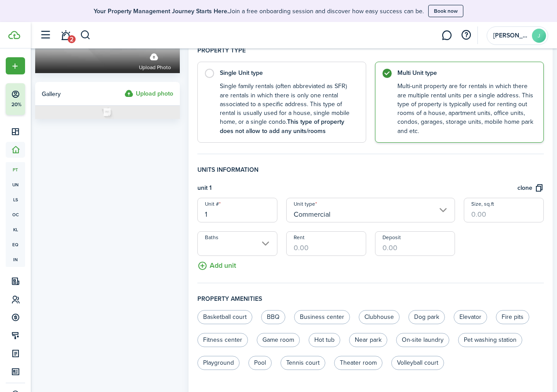
click at [376, 209] on input "Size, sq.ft" at bounding box center [504, 210] width 80 height 25
type input "C"
type input "Retail"
click at [376, 214] on input "Size, sq.ft" at bounding box center [504, 210] width 80 height 25
type input "2,500"
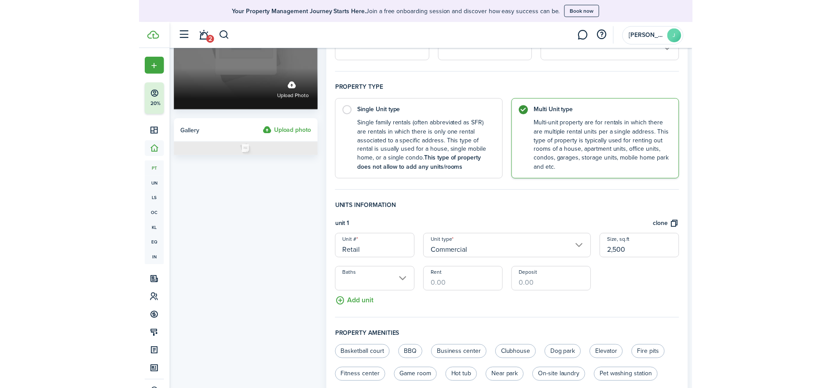
scroll to position [0, 0]
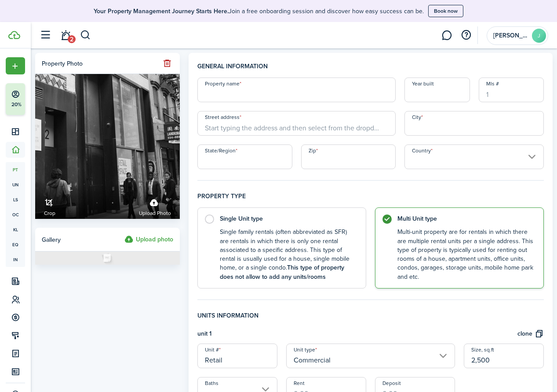
click at [167, 63] on button "button" at bounding box center [167, 63] width 12 height 12
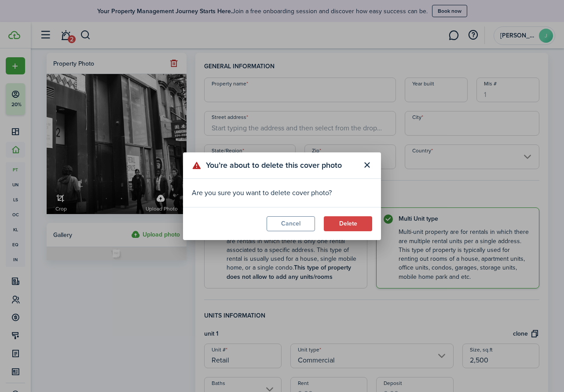
click at [363, 221] on button "Delete" at bounding box center [348, 223] width 48 height 15
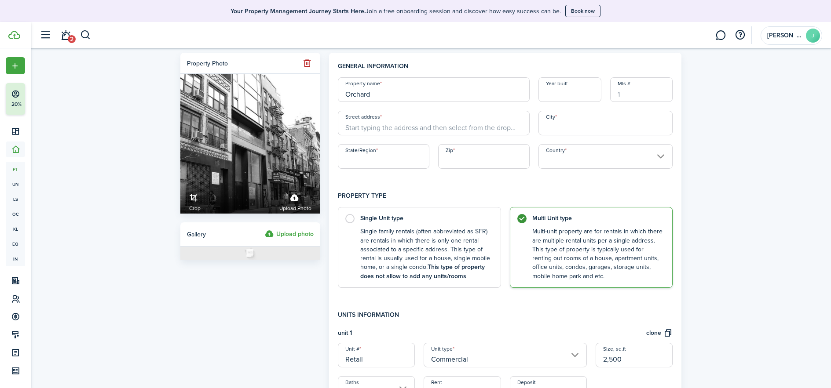
type input "Orchard"
click at [376, 91] on input "Year built" at bounding box center [569, 89] width 63 height 25
type input "2008"
type input "[STREET_ADDRESS]"
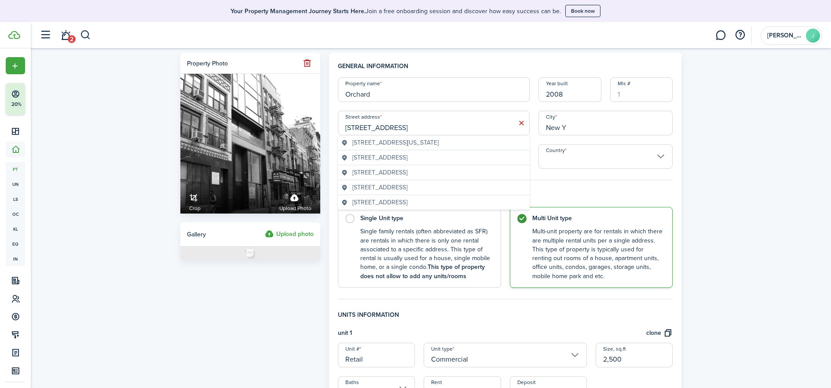
type input "New Y"
drag, startPoint x: 426, startPoint y: 125, endPoint x: 397, endPoint y: 145, distance: 35.1
click at [376, 145] on span "[STREET_ADDRESS][US_STATE]" at bounding box center [395, 142] width 86 height 9
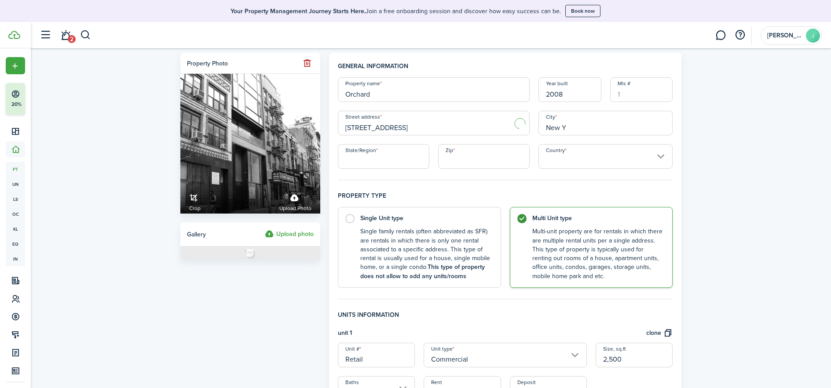
type input "[STREET_ADDRESS]"
type input "[US_STATE]"
type input "NY"
type input "10002"
type input "[GEOGRAPHIC_DATA]"
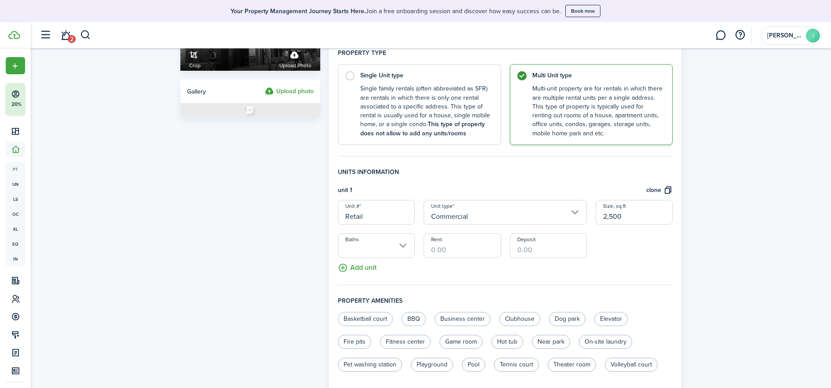
scroll to position [231, 0]
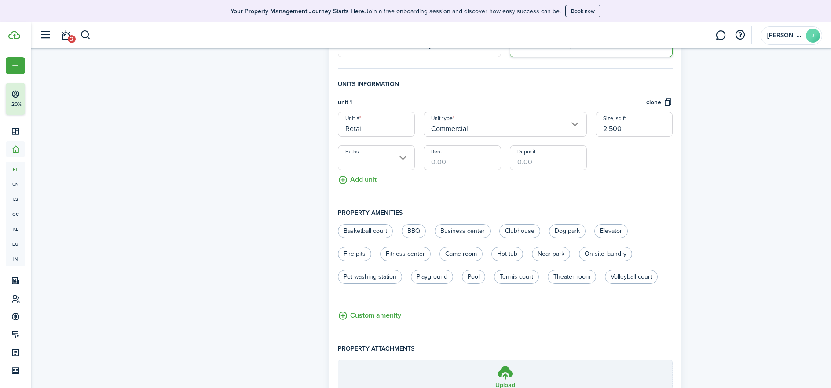
click at [376, 154] on input "Baths" at bounding box center [376, 158] width 77 height 25
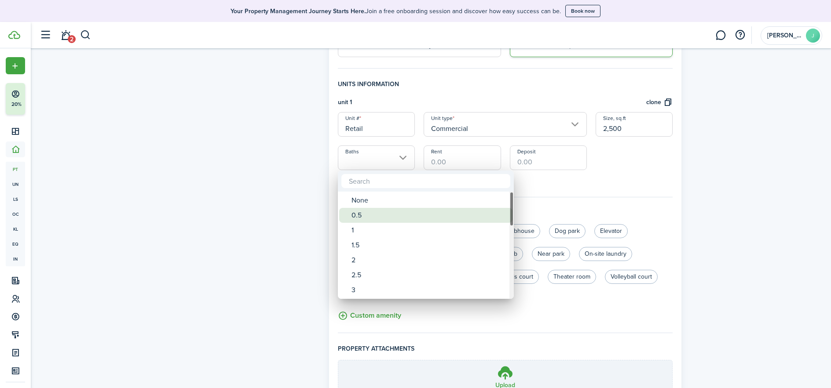
click at [357, 217] on div "0.5" at bounding box center [430, 215] width 156 height 15
type input "0.5"
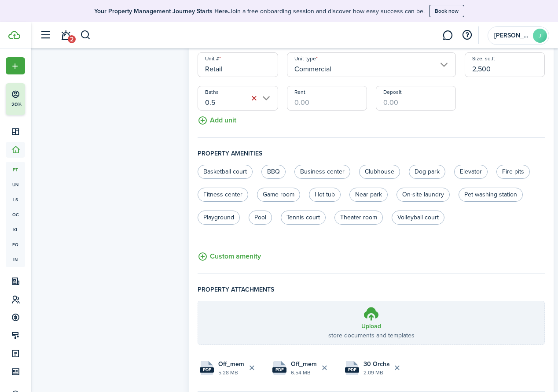
scroll to position [289, 0]
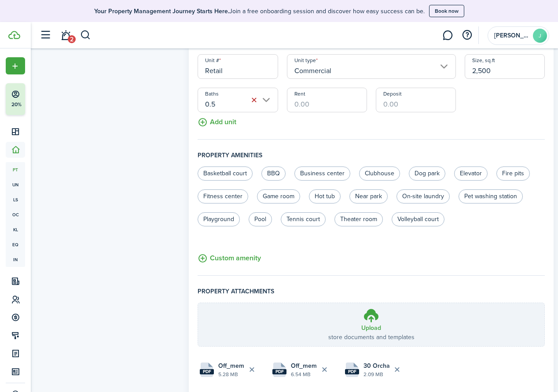
click at [310, 103] on input "Rent" at bounding box center [327, 100] width 80 height 25
type input "$17,500.00"
type input "$70,000.00"
click at [376, 120] on fieldset "Units information unit 1 clone Unit # Retail Unit type Commercial Size, sq.ft 2…" at bounding box center [371, 81] width 347 height 118
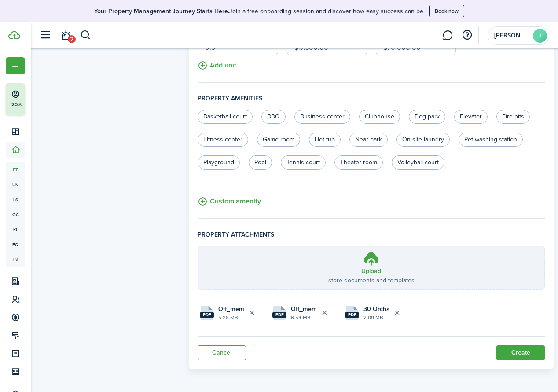
click at [376, 351] on button "Create" at bounding box center [520, 352] width 48 height 15
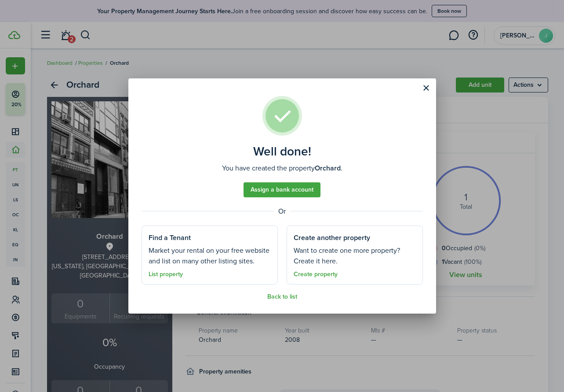
click at [278, 297] on link "Back to list" at bounding box center [282, 296] width 30 height 7
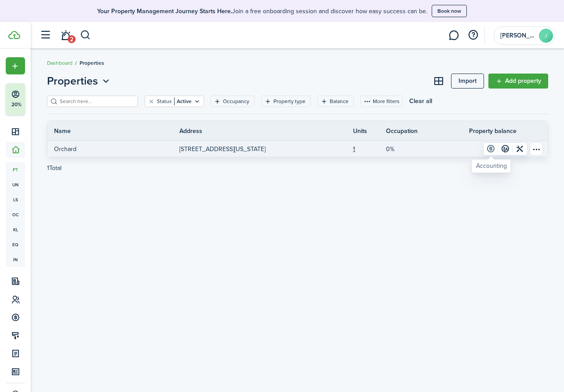
click at [376, 146] on link at bounding box center [491, 149] width 15 height 12
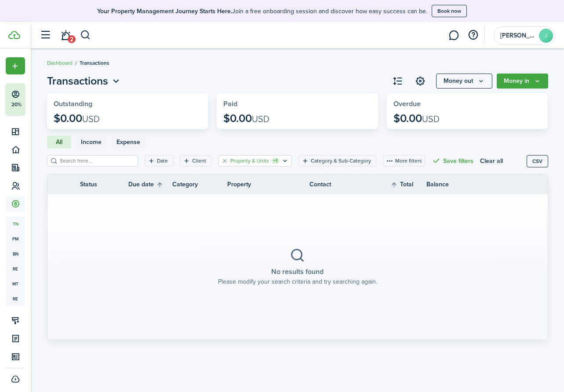
click at [237, 161] on filter-tag-label "Property & Units" at bounding box center [250, 161] width 39 height 8
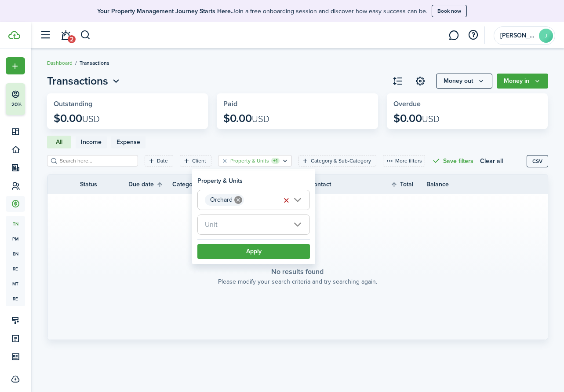
click at [231, 253] on button "Apply" at bounding box center [254, 251] width 113 height 15
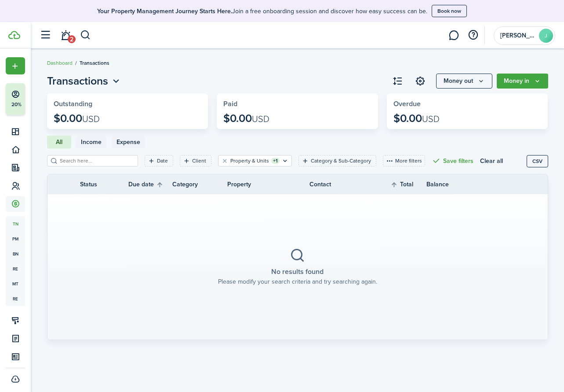
click at [376, 160] on button "More filters" at bounding box center [404, 160] width 42 height 11
click at [287, 160] on icon "Open filter" at bounding box center [285, 160] width 7 height 7
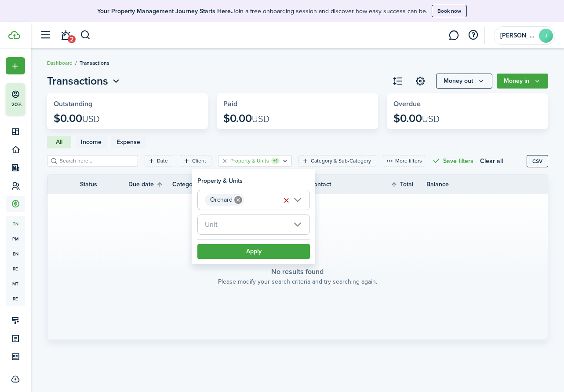
click at [287, 252] on button "Apply" at bounding box center [254, 251] width 113 height 15
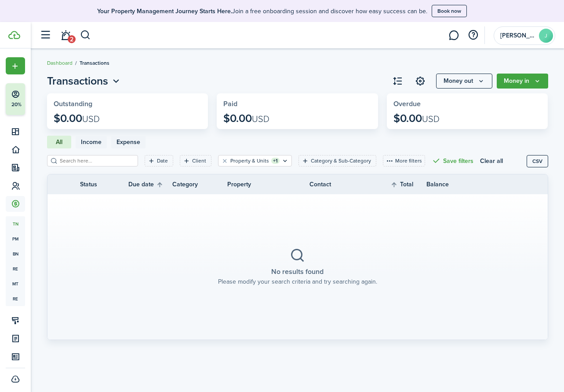
click at [376, 81] on button "Money in" at bounding box center [522, 80] width 51 height 15
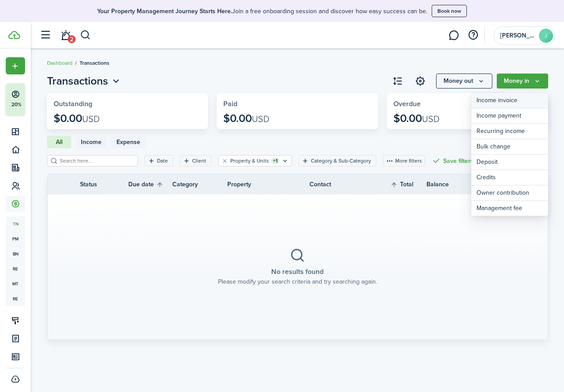
click at [376, 99] on link "Income invoice" at bounding box center [510, 100] width 77 height 15
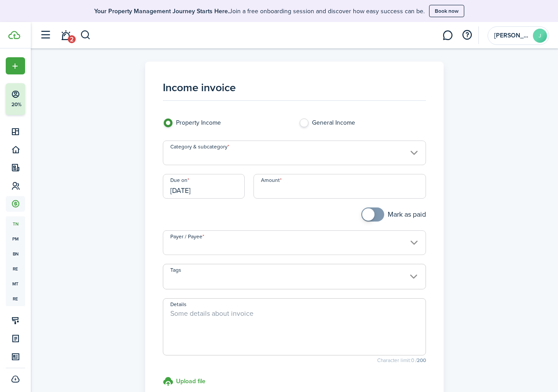
click at [376, 153] on input "Category & subcategory" at bounding box center [295, 152] width 264 height 25
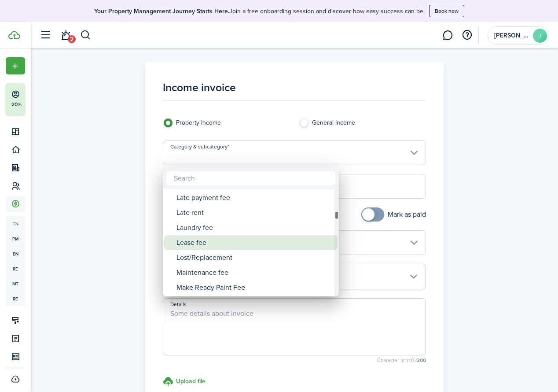
click at [208, 244] on div "Lease fee" at bounding box center [254, 242] width 156 height 15
type input "Tenant charges & fees / Lease fee"
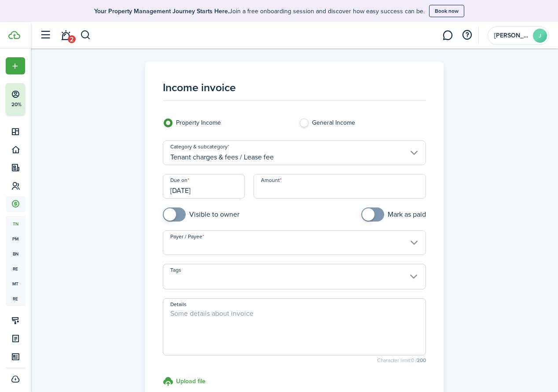
click at [214, 192] on input "[DATE]" at bounding box center [204, 186] width 82 height 25
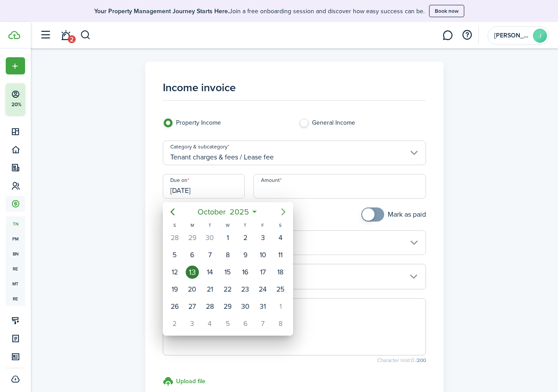
click at [284, 213] on icon "Next page" at bounding box center [283, 211] width 11 height 11
click at [278, 235] on div "1" at bounding box center [280, 237] width 13 height 13
type input "[DATE]"
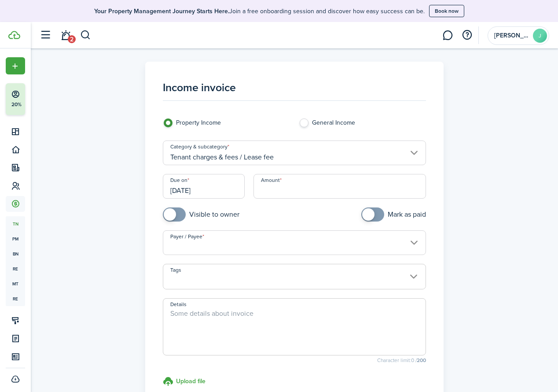
click at [283, 193] on input "Amount" at bounding box center [339, 186] width 173 height 25
click at [352, 249] on input "Payer / Payee" at bounding box center [295, 242] width 264 height 25
type input "$17,500.00"
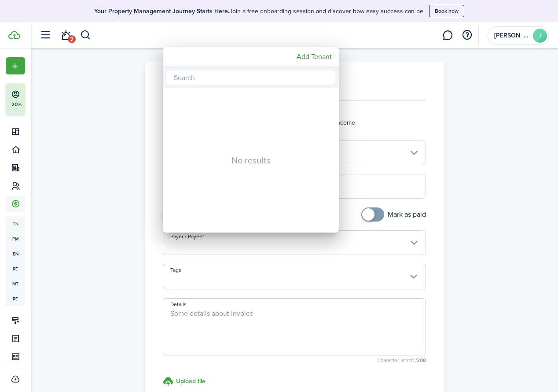
click at [270, 187] on div "No results" at bounding box center [251, 160] width 176 height 144
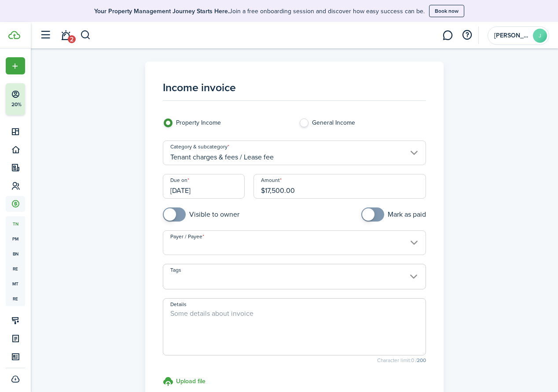
click at [185, 250] on input "Payer / Payee" at bounding box center [295, 242] width 264 height 25
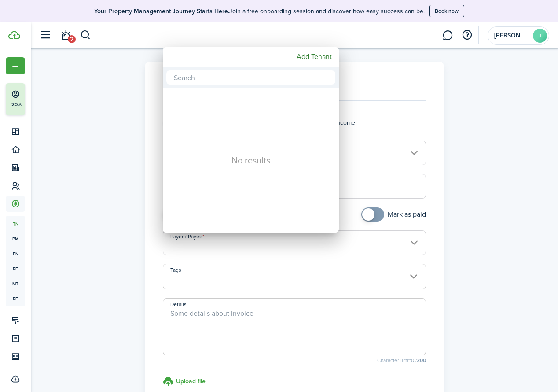
click at [376, 250] on div at bounding box center [279, 196] width 699 height 532
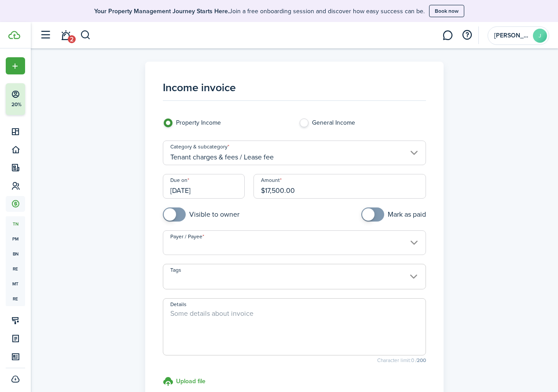
click at [376, 245] on input "Payer / Payee" at bounding box center [295, 242] width 264 height 25
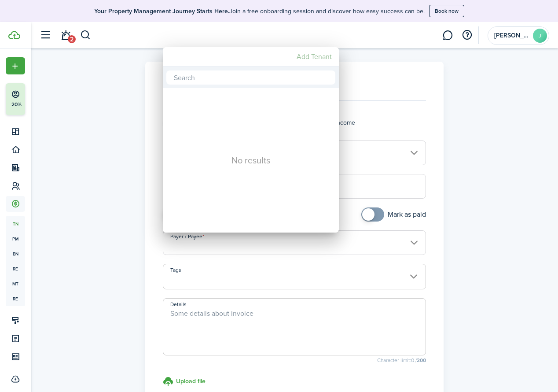
click at [324, 58] on mbsc-button "Add Tenant" at bounding box center [314, 57] width 42 height 16
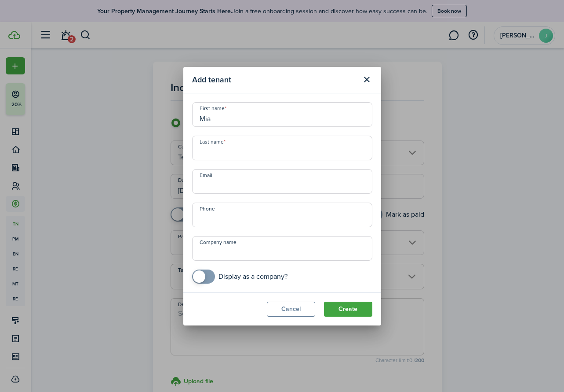
type input "Mia"
type input "Calotta"
type input "[EMAIL_ADDRESS][DOMAIN_NAME]"
checkbox input "true"
click at [208, 274] on span at bounding box center [203, 276] width 9 height 14
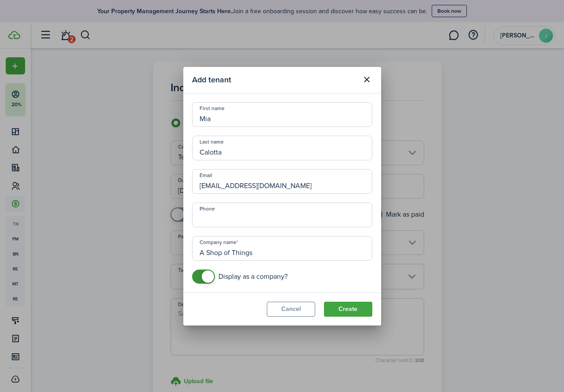
type input "A Shop of Things"
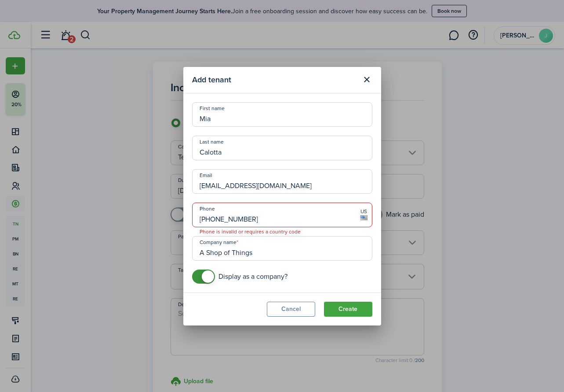
type input "[PHONE_NUMBER]"
click at [348, 308] on button "Create" at bounding box center [348, 308] width 48 height 15
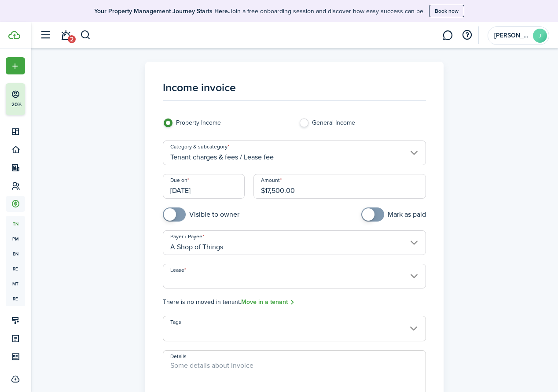
click at [376, 278] on input "Lease" at bounding box center [295, 276] width 264 height 25
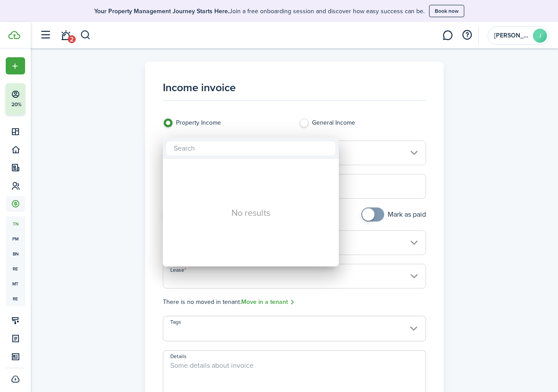
click at [376, 194] on div at bounding box center [279, 196] width 699 height 532
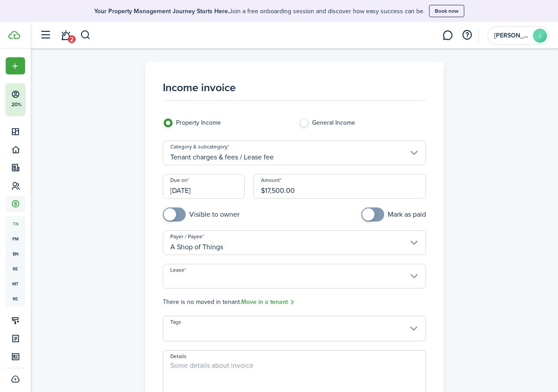
click at [186, 279] on input "Lease" at bounding box center [295, 276] width 264 height 25
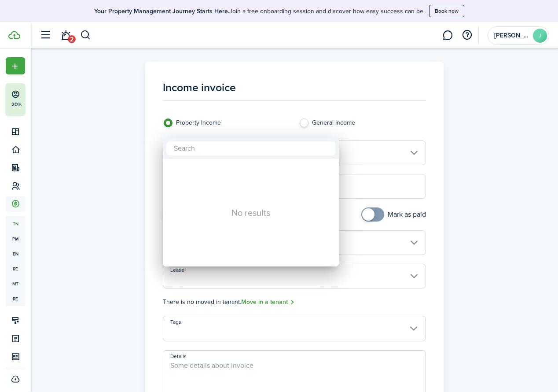
click at [376, 240] on div at bounding box center [279, 196] width 699 height 532
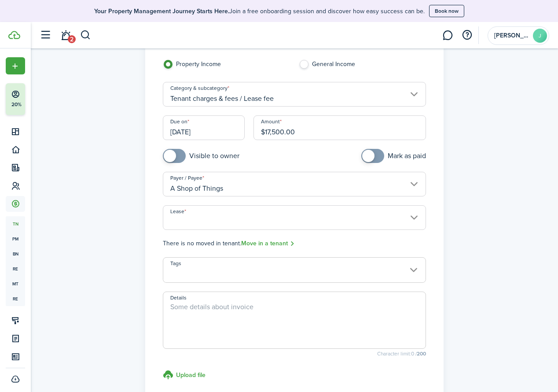
scroll to position [121, 0]
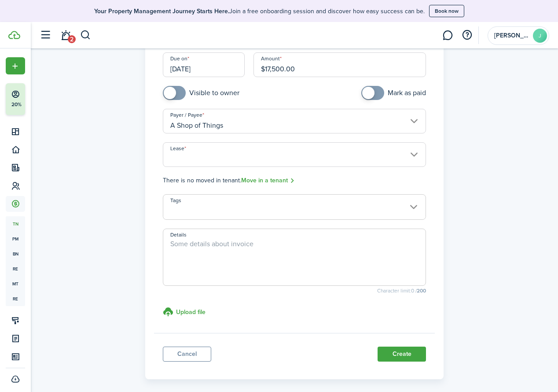
click at [274, 181] on link "Move in a tenant" at bounding box center [268, 181] width 54 height 10
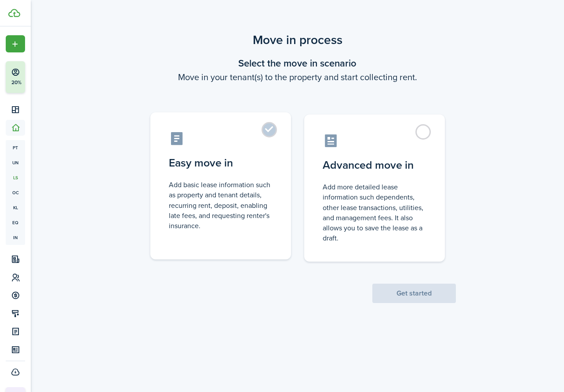
click at [230, 186] on control-radio-card-description "Add basic lease information such as property and tenant details, recurring rent…" at bounding box center [221, 204] width 104 height 51
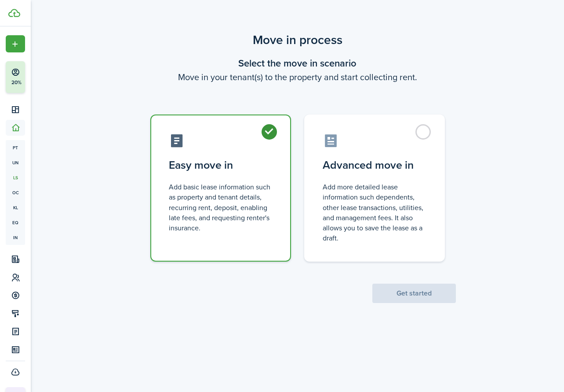
radio input "true"
click at [376, 289] on button "Get started" at bounding box center [415, 292] width 84 height 19
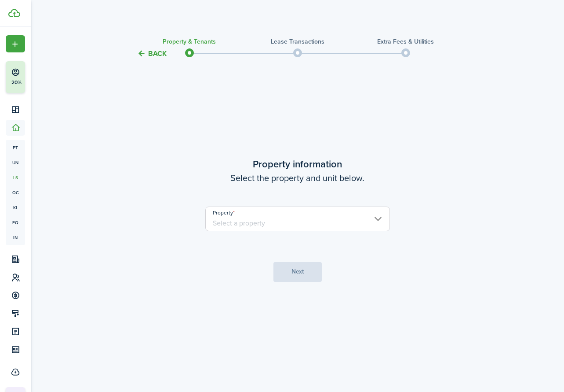
click at [376, 216] on input "Property" at bounding box center [297, 218] width 185 height 25
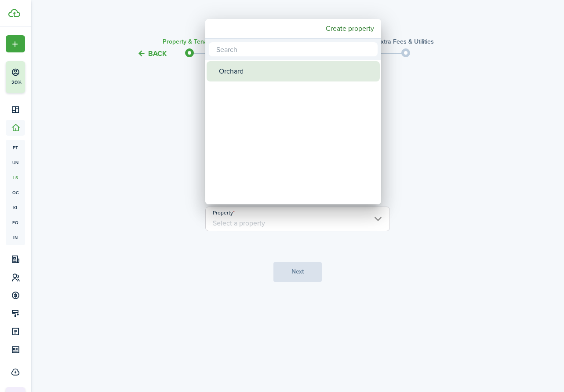
click at [247, 69] on div "Orchard" at bounding box center [297, 71] width 156 height 20
type input "Orchard"
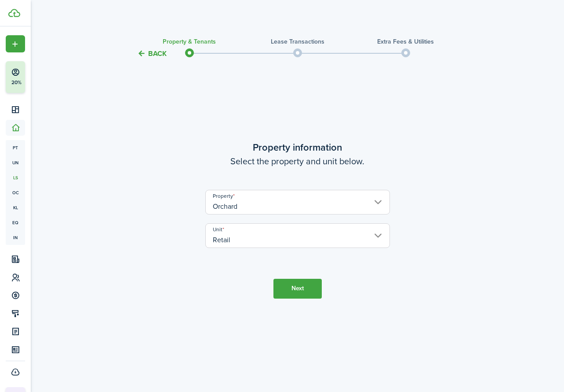
click at [297, 286] on button "Next" at bounding box center [298, 288] width 48 height 20
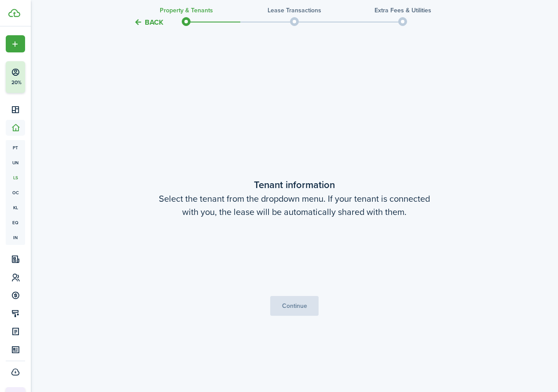
scroll to position [332, 0]
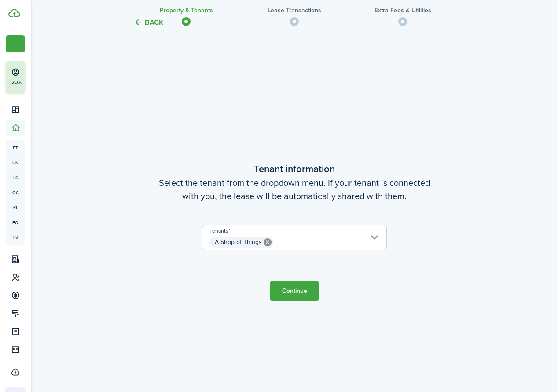
click at [300, 291] on button "Continue" at bounding box center [294, 291] width 48 height 20
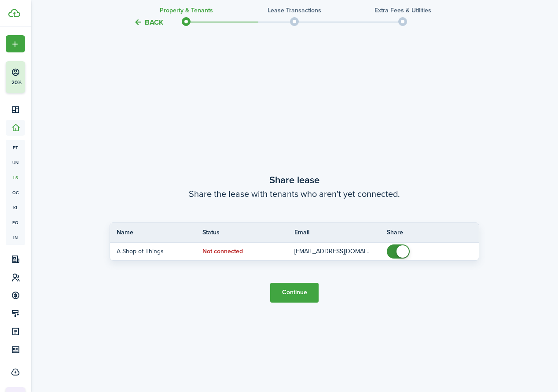
scroll to position [724, 0]
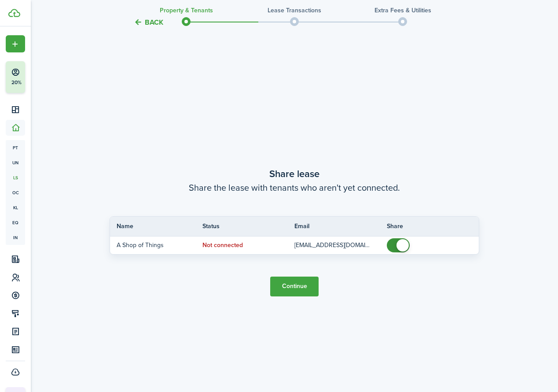
click at [150, 22] on button "Back" at bounding box center [148, 22] width 29 height 9
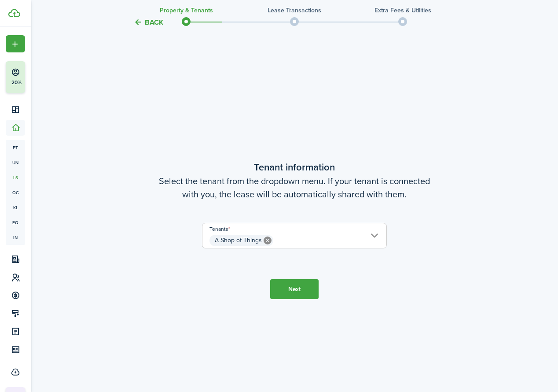
scroll to position [332, 0]
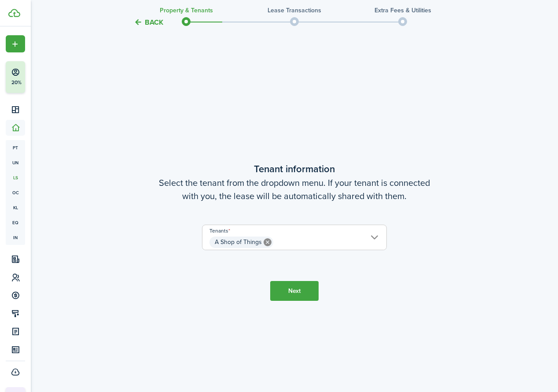
click at [301, 290] on button "Next" at bounding box center [294, 291] width 48 height 20
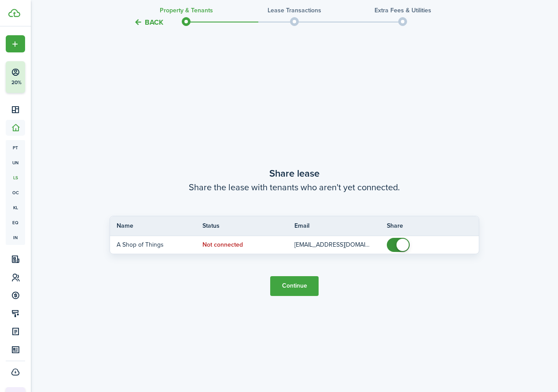
scroll to position [724, 0]
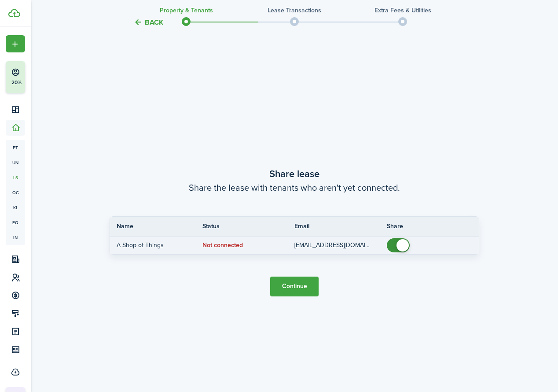
checkbox input "false"
click at [376, 242] on span at bounding box center [398, 245] width 9 height 14
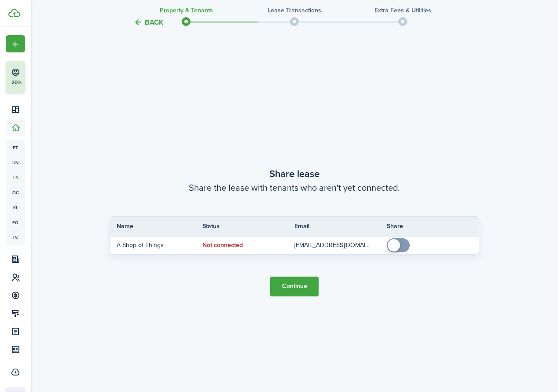
click at [296, 290] on button "Continue" at bounding box center [294, 286] width 48 height 20
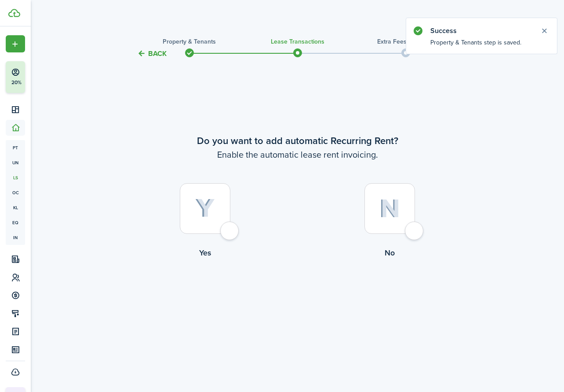
click at [220, 197] on div at bounding box center [205, 208] width 51 height 51
radio input "true"
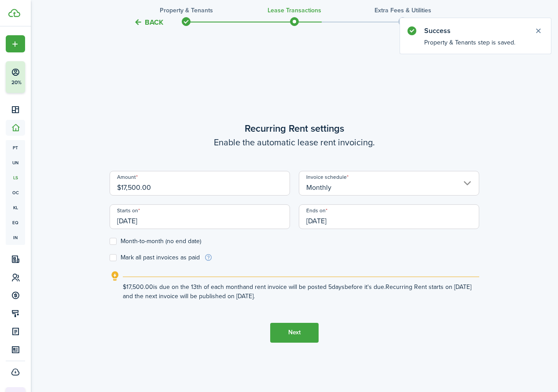
scroll to position [332, 0]
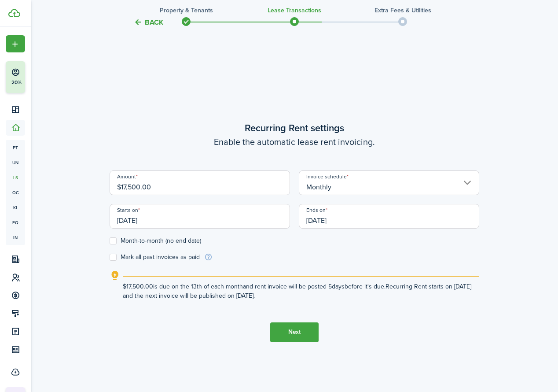
click at [354, 216] on input "[DATE]" at bounding box center [389, 216] width 180 height 25
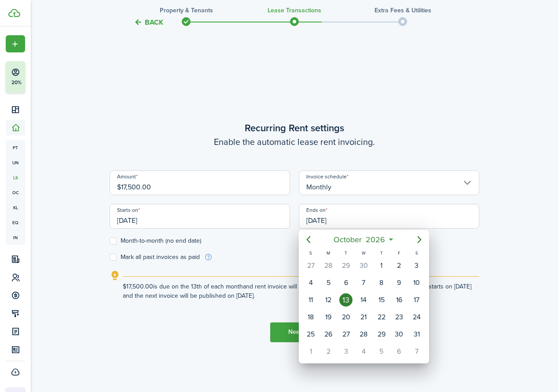
click at [208, 209] on div at bounding box center [279, 196] width 699 height 532
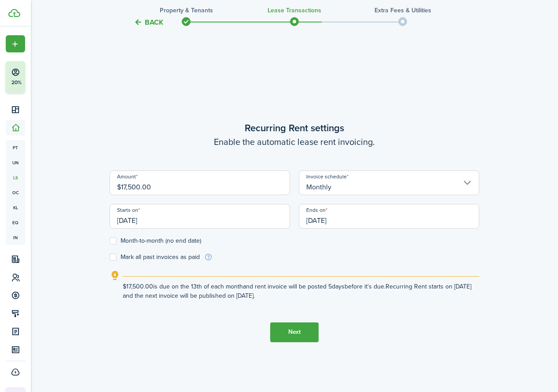
click at [171, 217] on input "[DATE]" at bounding box center [200, 216] width 180 height 25
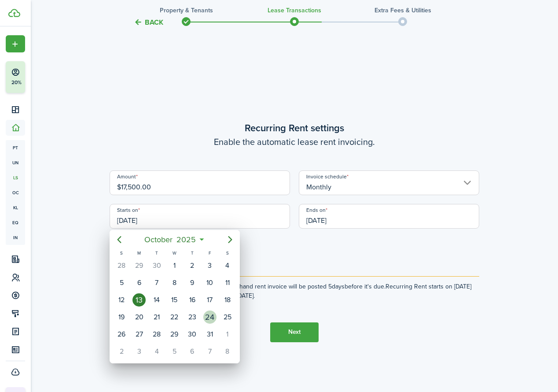
click at [211, 317] on div "24" at bounding box center [209, 316] width 13 height 13
type input "[DATE]"
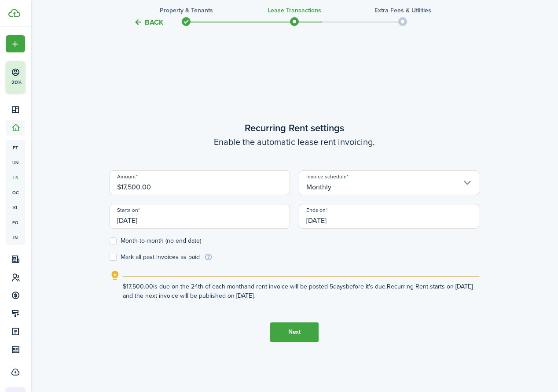
click at [353, 221] on input "[DATE]" at bounding box center [389, 216] width 180 height 25
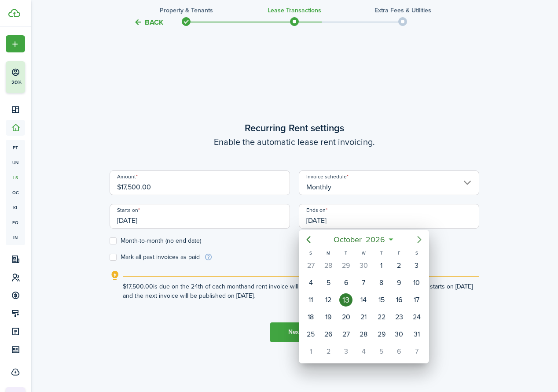
click at [376, 238] on icon "Next page" at bounding box center [419, 239] width 11 height 11
click at [376, 239] on icon "Next page" at bounding box center [419, 239] width 11 height 11
click at [311, 237] on icon "Previous page" at bounding box center [308, 239] width 11 height 11
click at [310, 238] on icon "Previous page" at bounding box center [308, 239] width 11 height 11
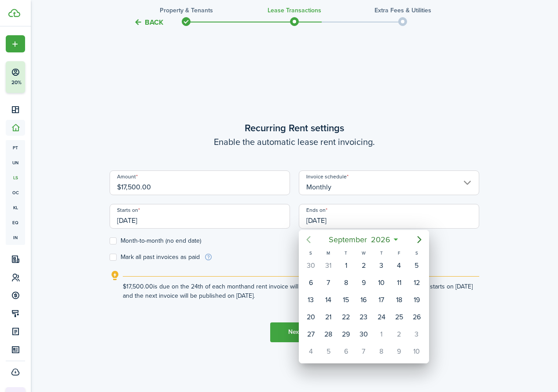
click at [310, 238] on icon "Previous page" at bounding box center [308, 239] width 11 height 11
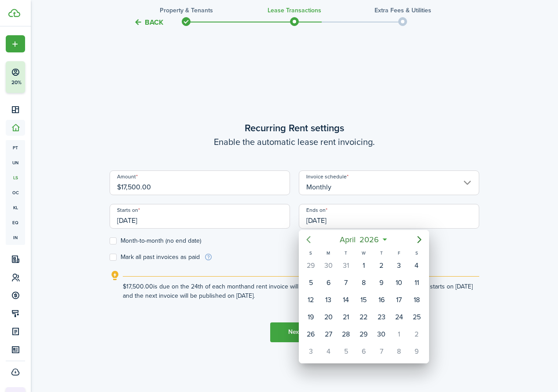
click at [310, 238] on icon "Previous page" at bounding box center [308, 239] width 11 height 11
click at [313, 237] on icon "Previous page" at bounding box center [308, 239] width 11 height 11
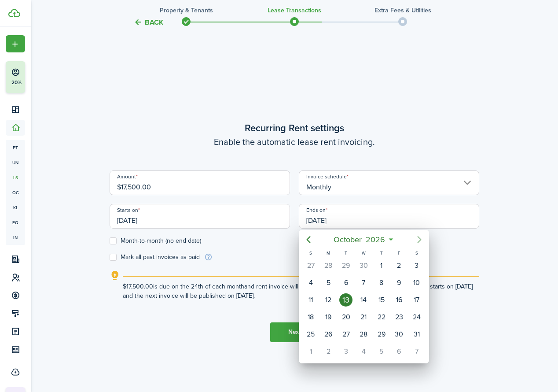
click at [376, 237] on icon "Next page" at bounding box center [419, 239] width 4 height 7
click at [376, 239] on mbsc-button "[DATE]" at bounding box center [359, 239] width 71 height 16
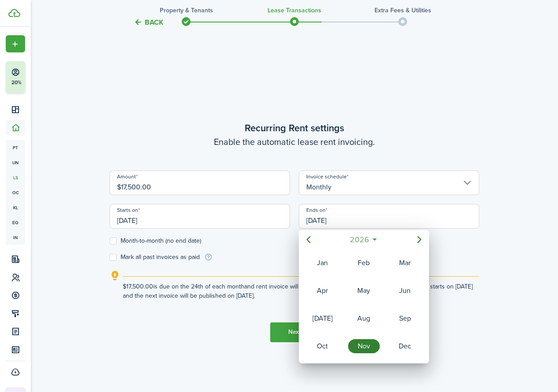
click at [364, 239] on span "2026" at bounding box center [359, 239] width 23 height 16
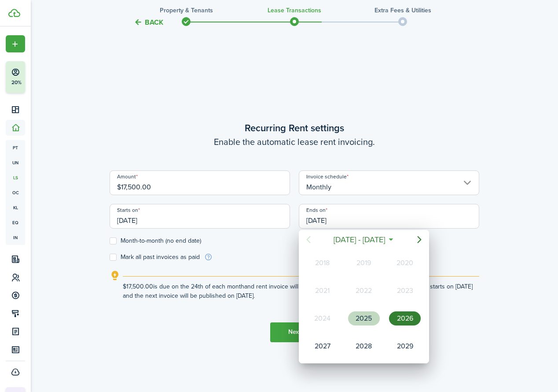
click at [365, 313] on div "2025" at bounding box center [364, 318] width 32 height 14
click at [365, 346] on div "Nov" at bounding box center [364, 346] width 32 height 14
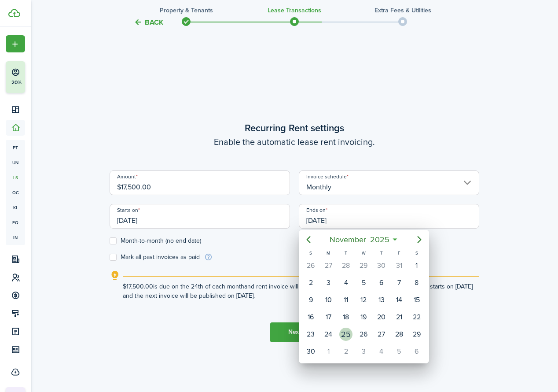
click at [345, 333] on div "25" at bounding box center [345, 333] width 13 height 13
type input "[DATE]"
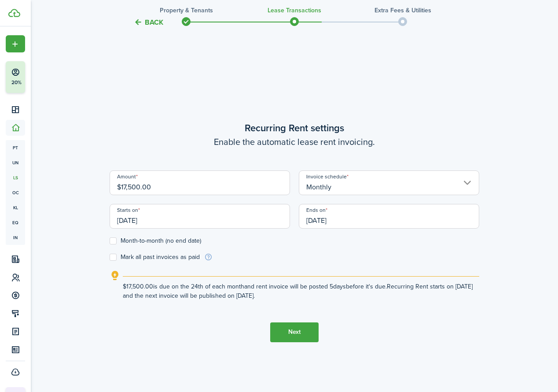
click at [189, 222] on input "[DATE]" at bounding box center [200, 216] width 180 height 25
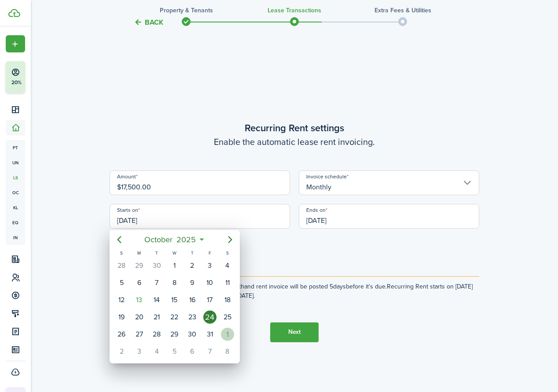
click at [227, 333] on div "1" at bounding box center [227, 333] width 13 height 13
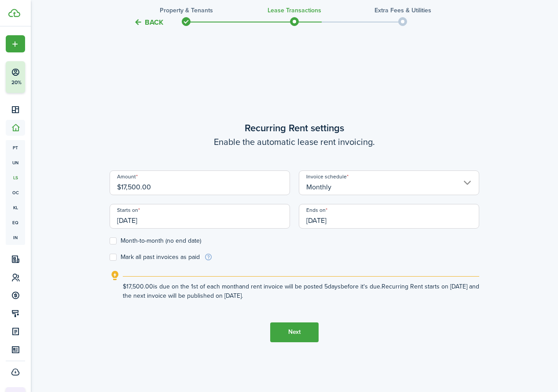
type input "[DATE]"
click at [350, 223] on input "[DATE]" at bounding box center [389, 216] width 180 height 25
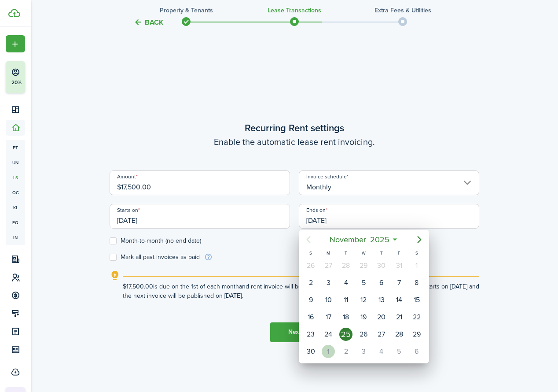
click at [333, 348] on div "1" at bounding box center [328, 350] width 13 height 13
type input "[DATE]"
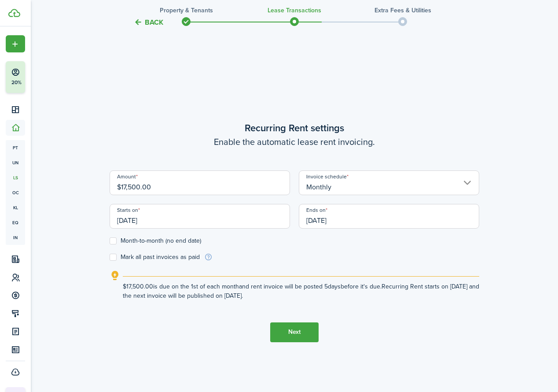
click at [304, 333] on button "Next" at bounding box center [294, 332] width 48 height 20
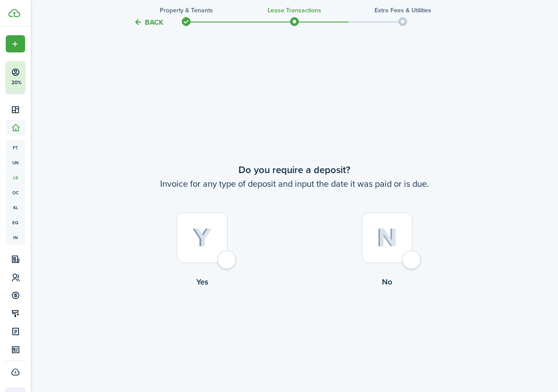
scroll to position [724, 0]
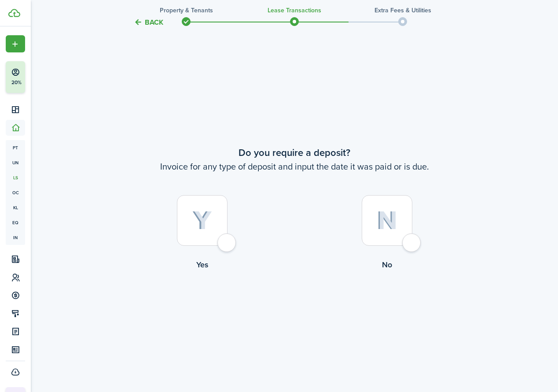
click at [376, 228] on img at bounding box center [387, 220] width 21 height 19
radio input "true"
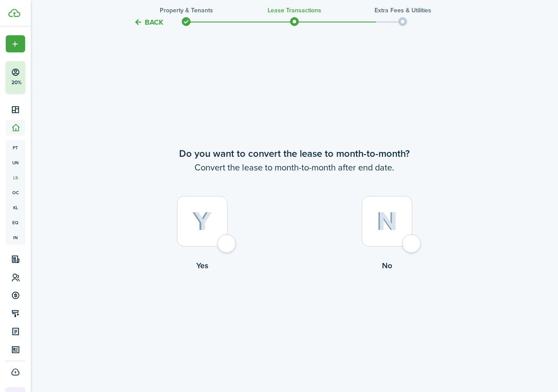
scroll to position [1115, 0]
click at [376, 229] on img at bounding box center [387, 220] width 21 height 19
radio input "true"
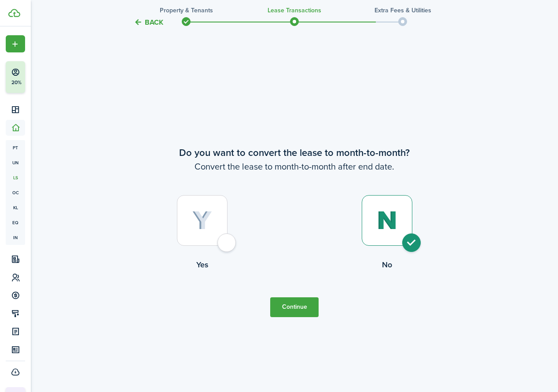
click at [299, 304] on button "Continue" at bounding box center [294, 307] width 48 height 20
click at [292, 307] on button "Continue" at bounding box center [294, 307] width 48 height 20
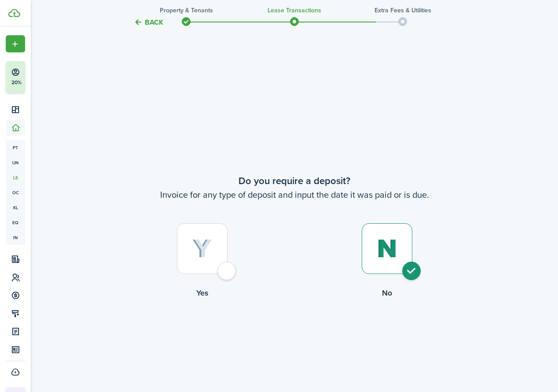
scroll to position [394, 0]
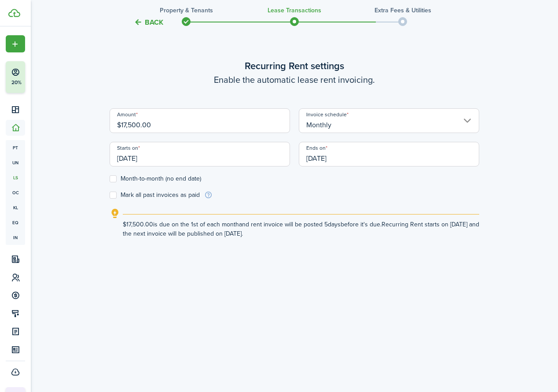
click at [376, 158] on input "[DATE]" at bounding box center [389, 154] width 180 height 25
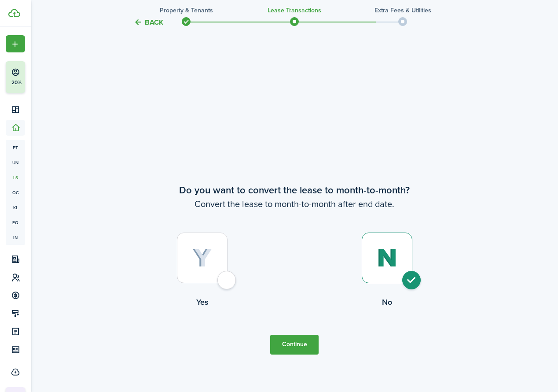
scroll to position [1175, 0]
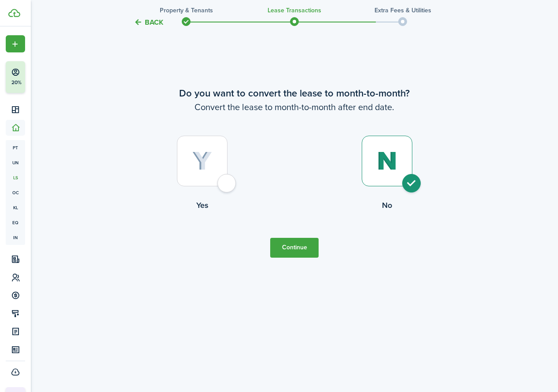
click at [293, 249] on button "Continue" at bounding box center [294, 248] width 48 height 20
click at [150, 22] on button "Back" at bounding box center [148, 22] width 29 height 9
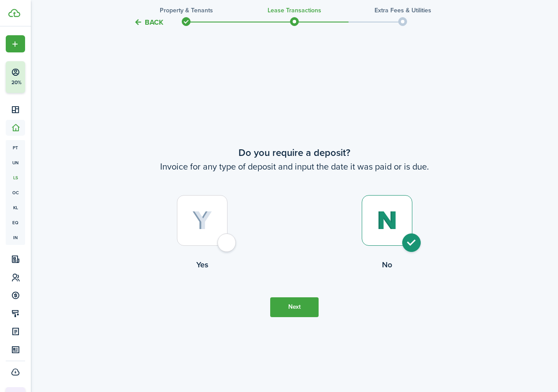
click at [151, 22] on button "Back" at bounding box center [148, 22] width 29 height 9
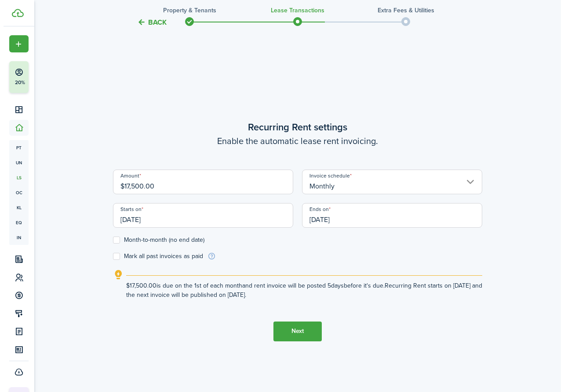
scroll to position [332, 0]
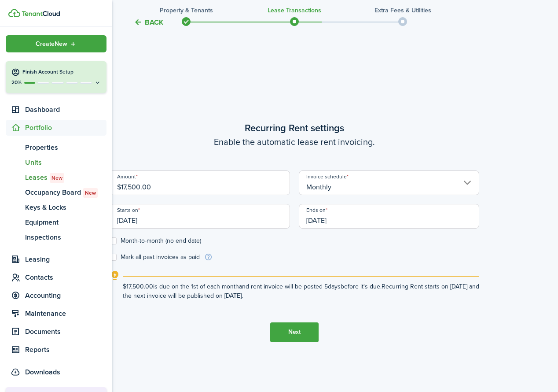
click at [37, 159] on span "Units" at bounding box center [65, 162] width 81 height 11
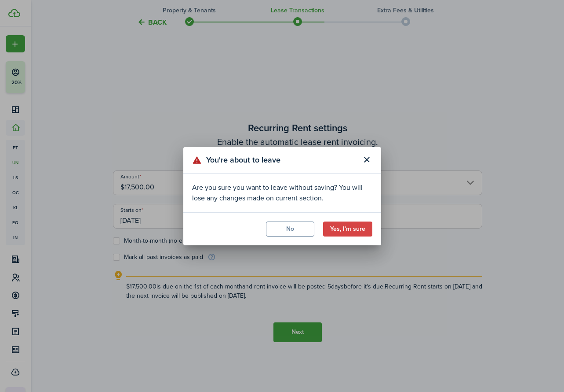
click at [363, 229] on button "Yes, I'm sure" at bounding box center [347, 228] width 49 height 15
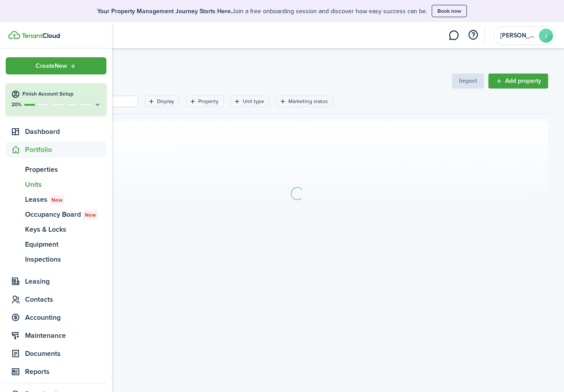
click at [28, 182] on span "Units" at bounding box center [65, 184] width 81 height 11
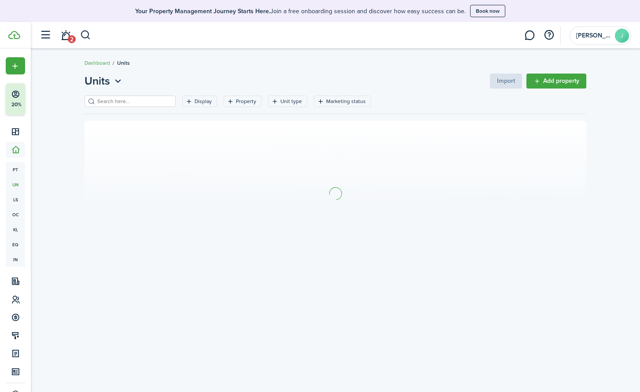
click at [67, 37] on link "2" at bounding box center [65, 35] width 17 height 22
